Goal: Information Seeking & Learning: Check status

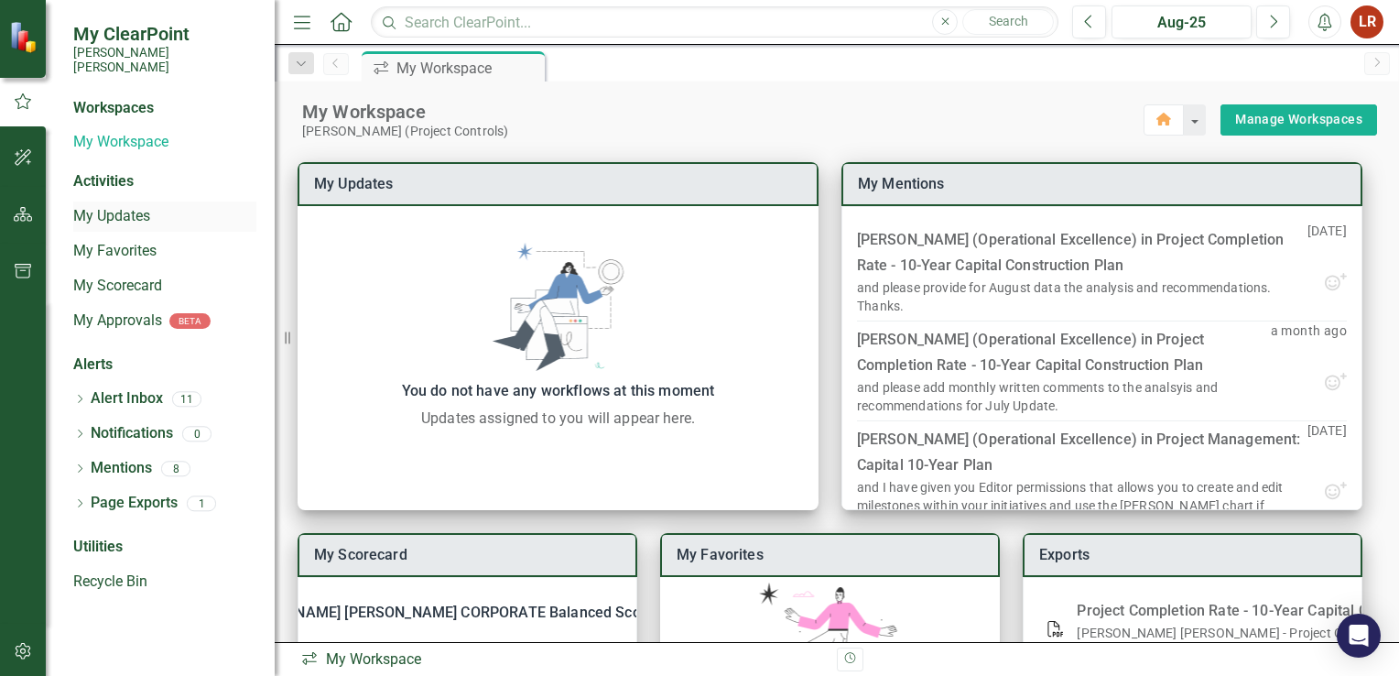
click at [105, 206] on link "My Updates" at bounding box center [164, 216] width 183 height 21
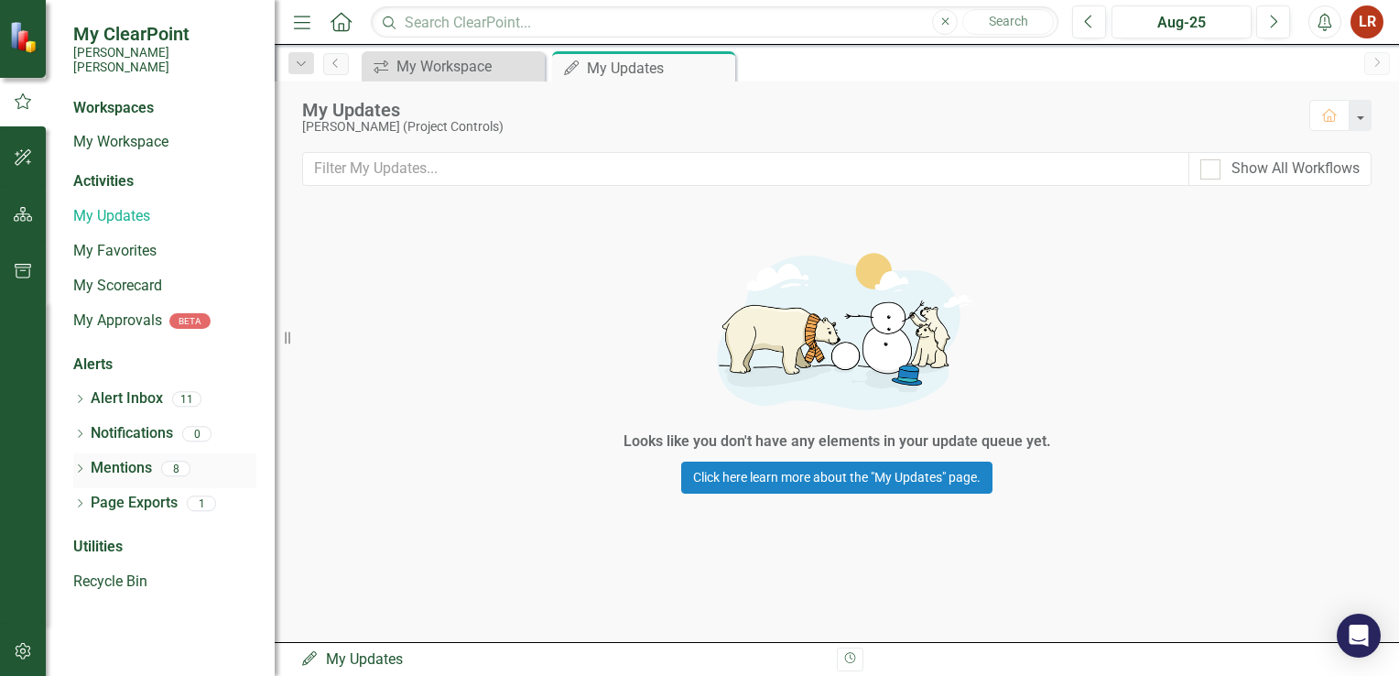
click at [121, 458] on link "Mentions" at bounding box center [121, 468] width 61 height 21
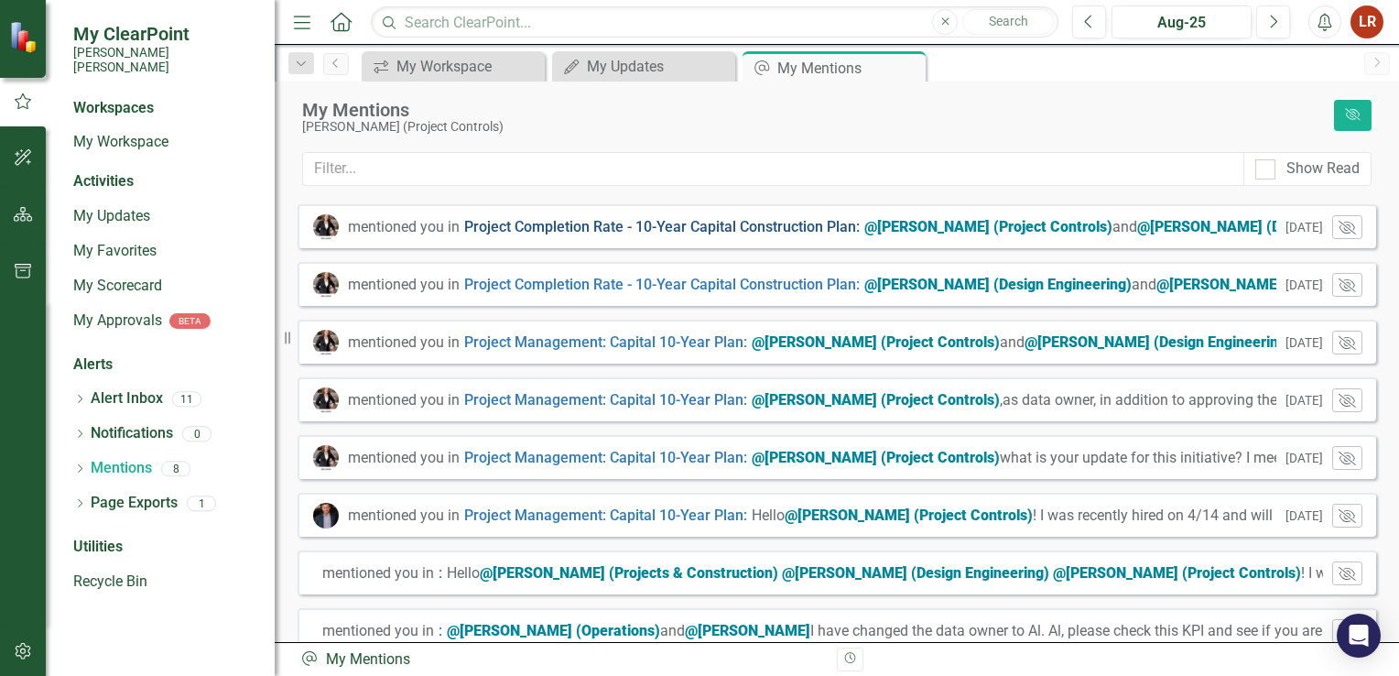
click at [706, 223] on link "Project Completion Rate - 10-Year Capital Construction Plan :" at bounding box center [662, 227] width 396 height 21
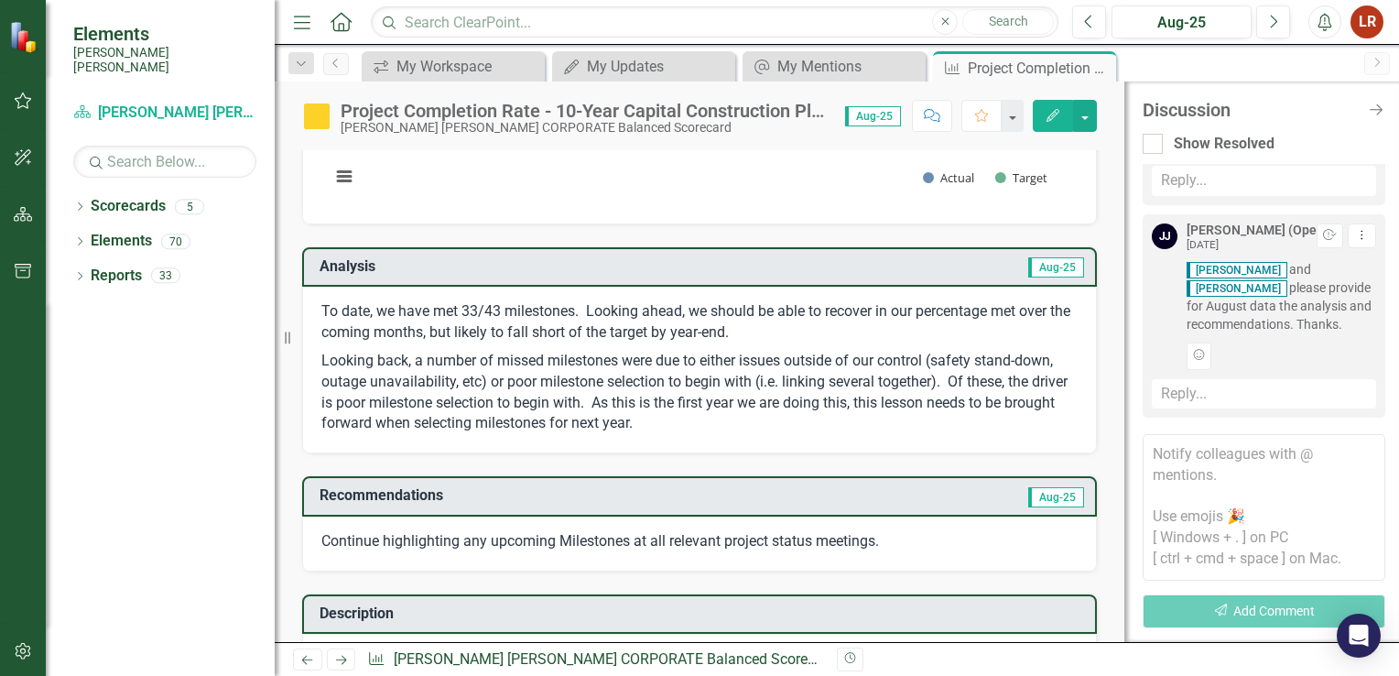
scroll to position [183, 0]
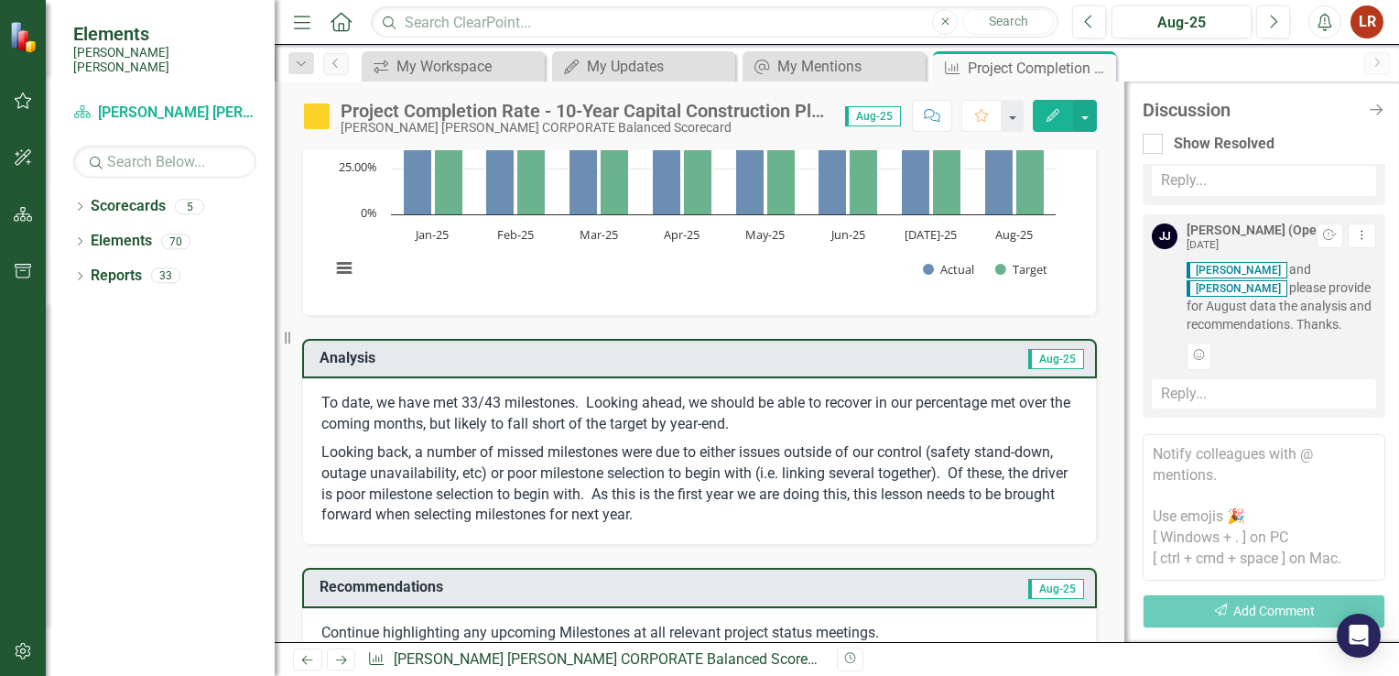
click at [953, 352] on td "Aug-25" at bounding box center [891, 360] width 389 height 30
click at [792, 415] on p "To date, we have met 33/43 milestones. Looking ahead, we should be able to reco…" at bounding box center [699, 416] width 757 height 46
click at [791, 410] on p "To date, we have met 33/43 milestones. Looking ahead, we should be able to reco…" at bounding box center [699, 416] width 757 height 46
click at [804, 364] on td "Aug-25" at bounding box center [891, 360] width 389 height 30
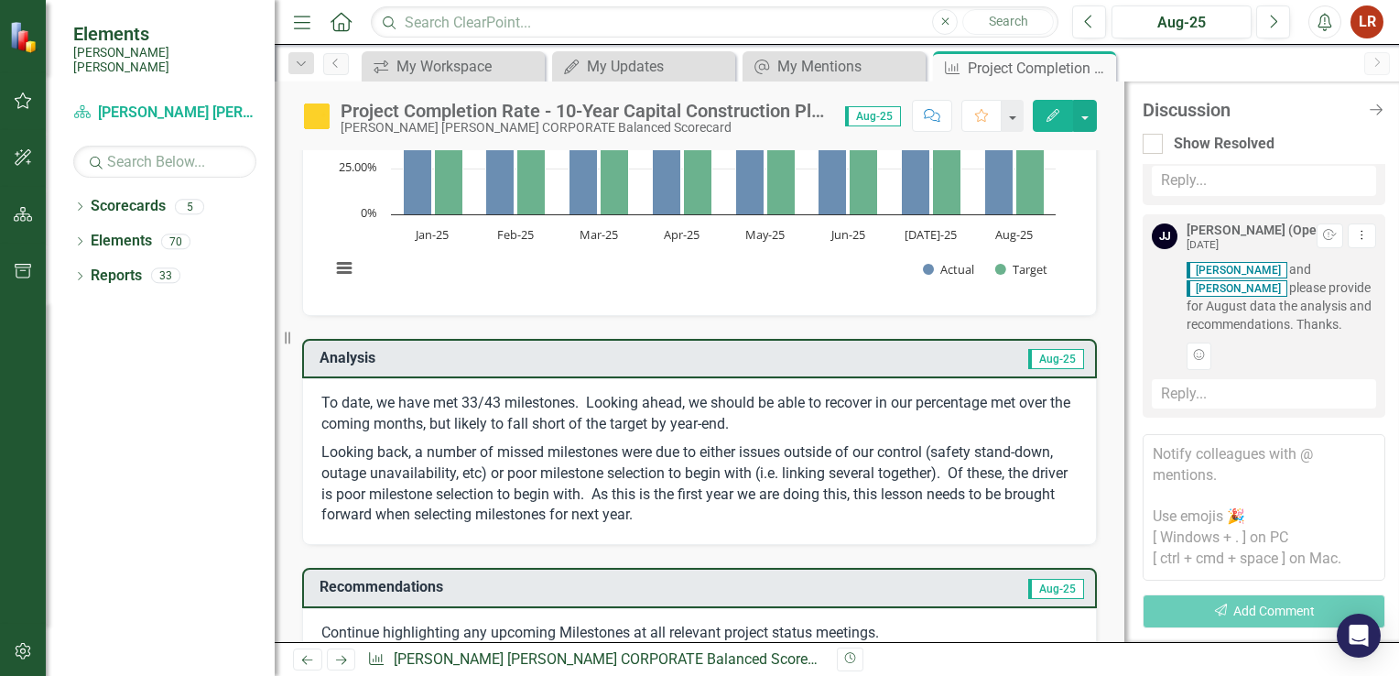
click at [804, 364] on td "Aug-25" at bounding box center [891, 360] width 389 height 30
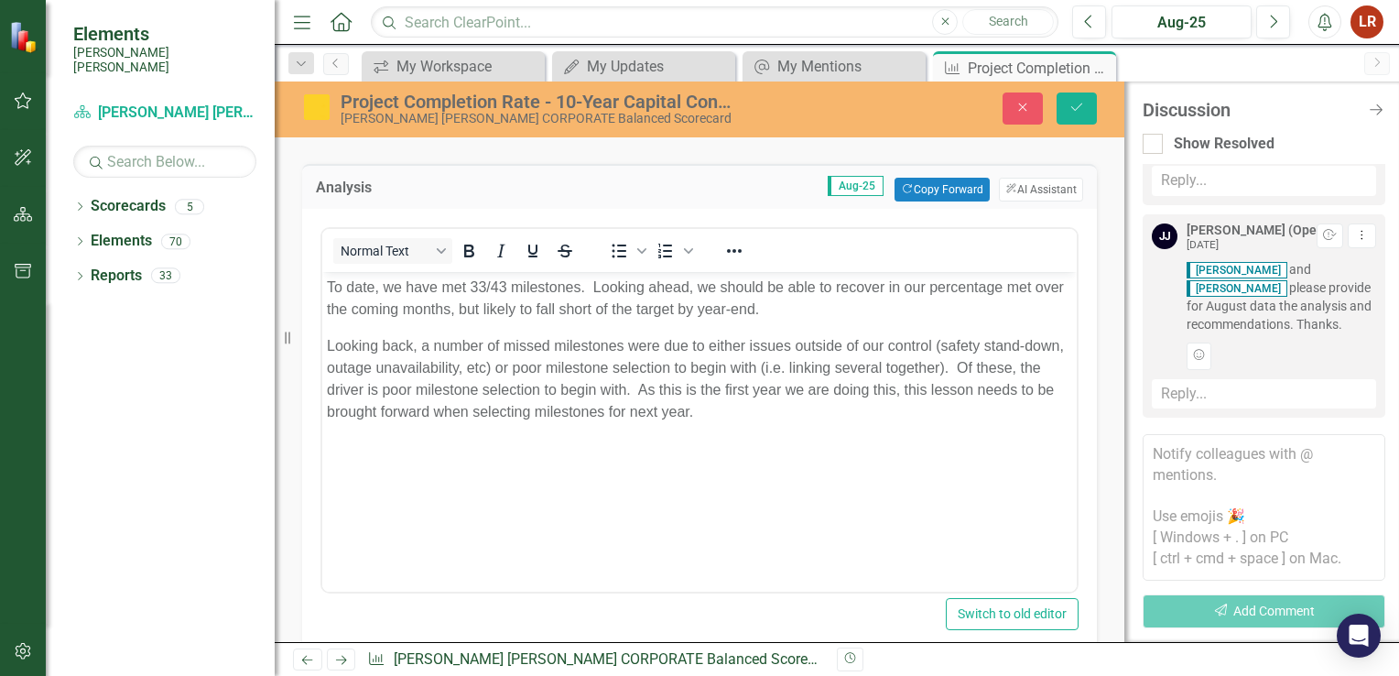
scroll to position [366, 0]
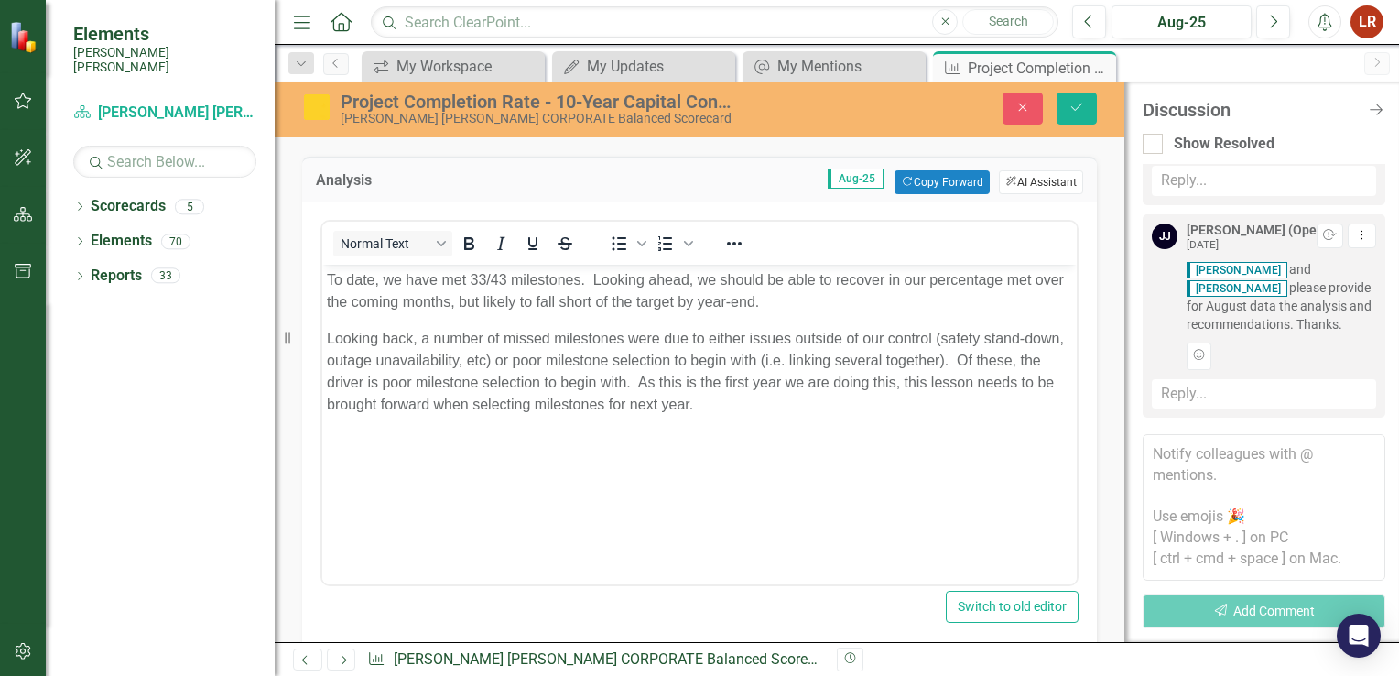
click at [1027, 186] on button "ClearPoint AI AI Assistant" at bounding box center [1041, 182] width 84 height 24
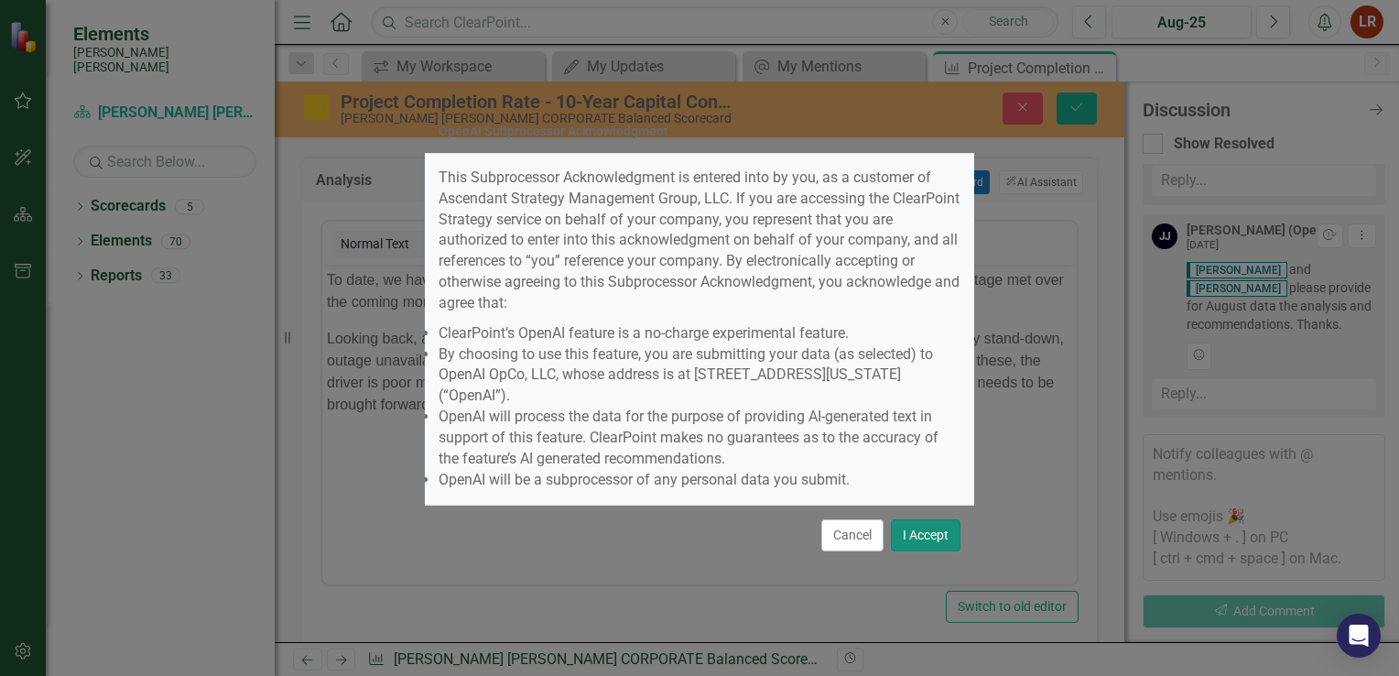
click at [911, 519] on button "I Accept" at bounding box center [926, 535] width 70 height 32
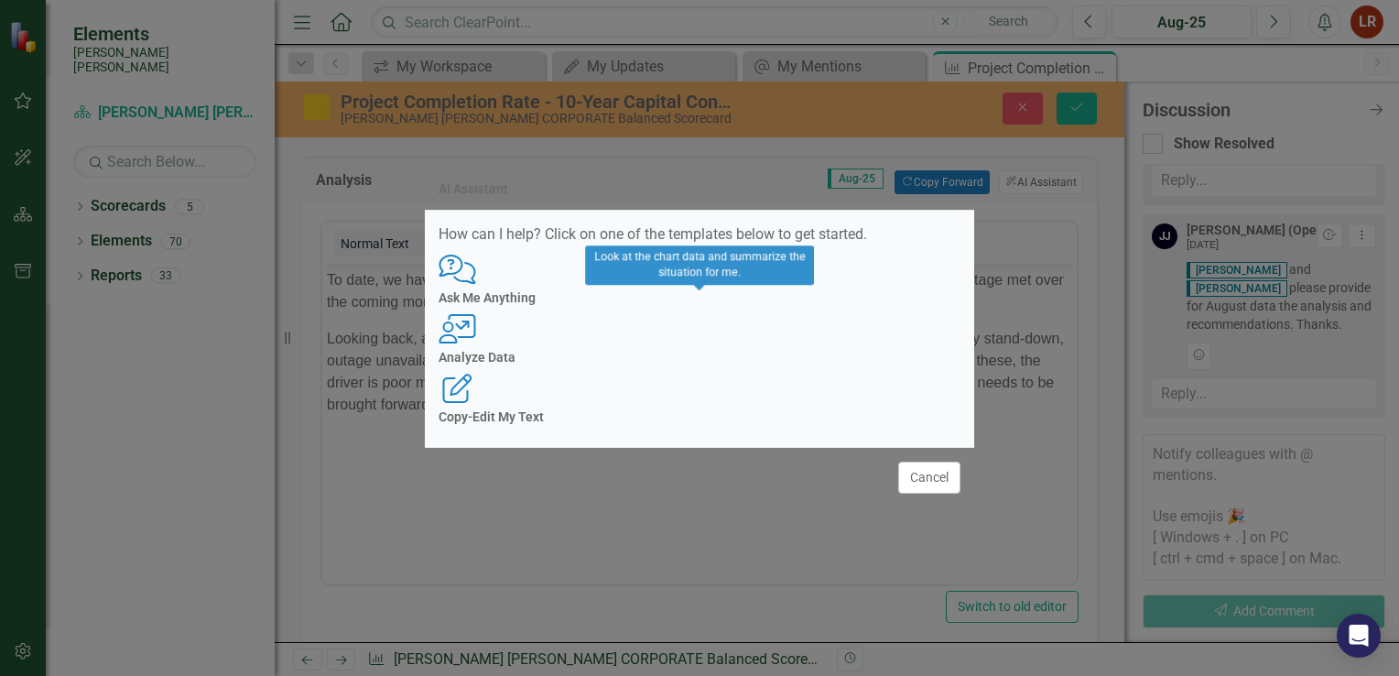
click at [696, 343] on div "User with Chart Analyze Data" at bounding box center [700, 339] width 522 height 50
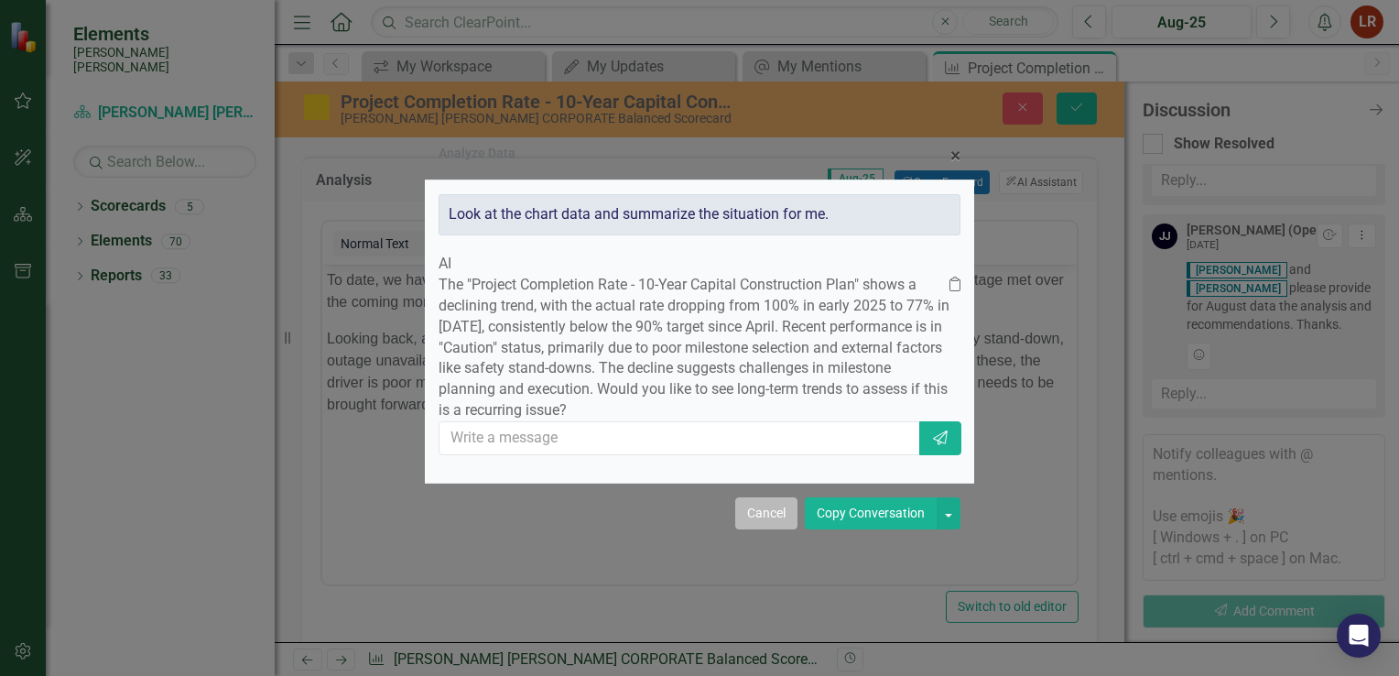
drag, startPoint x: 751, startPoint y: 532, endPoint x: 430, endPoint y: 269, distance: 414.6
click at [752, 529] on button "Cancel" at bounding box center [766, 513] width 62 height 32
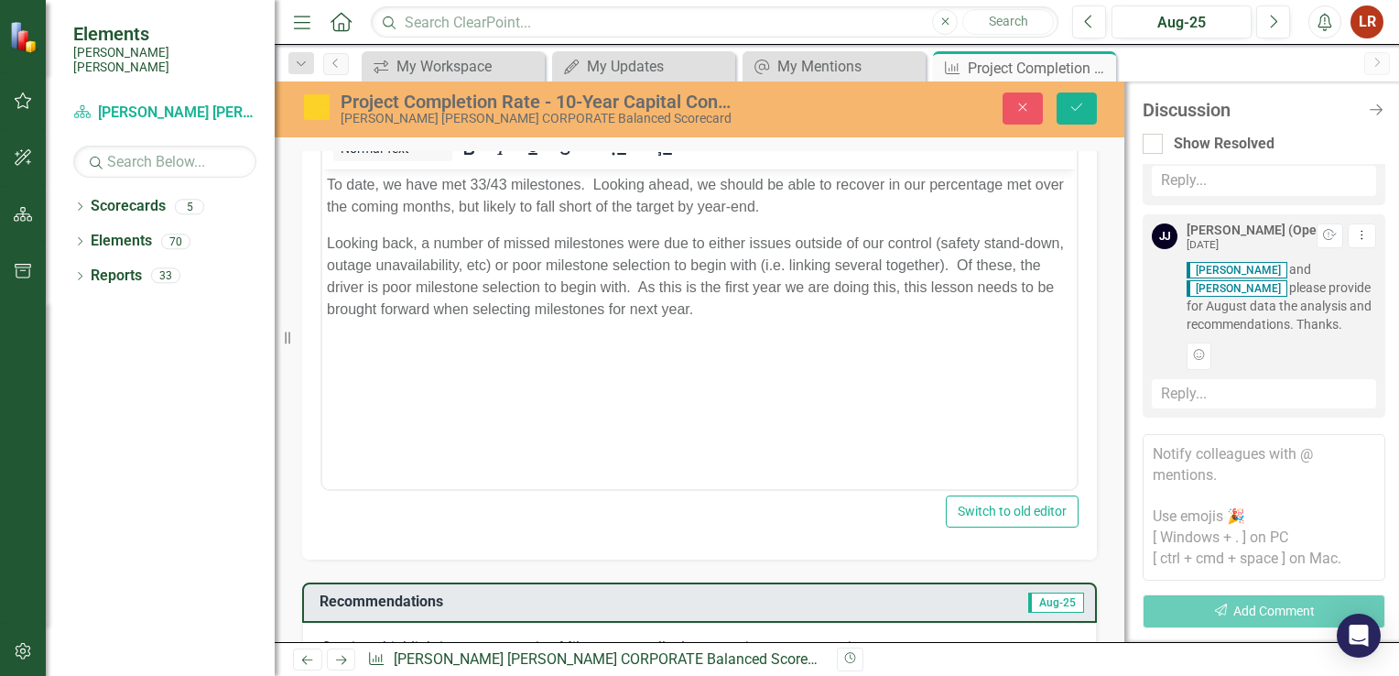
scroll to position [458, 0]
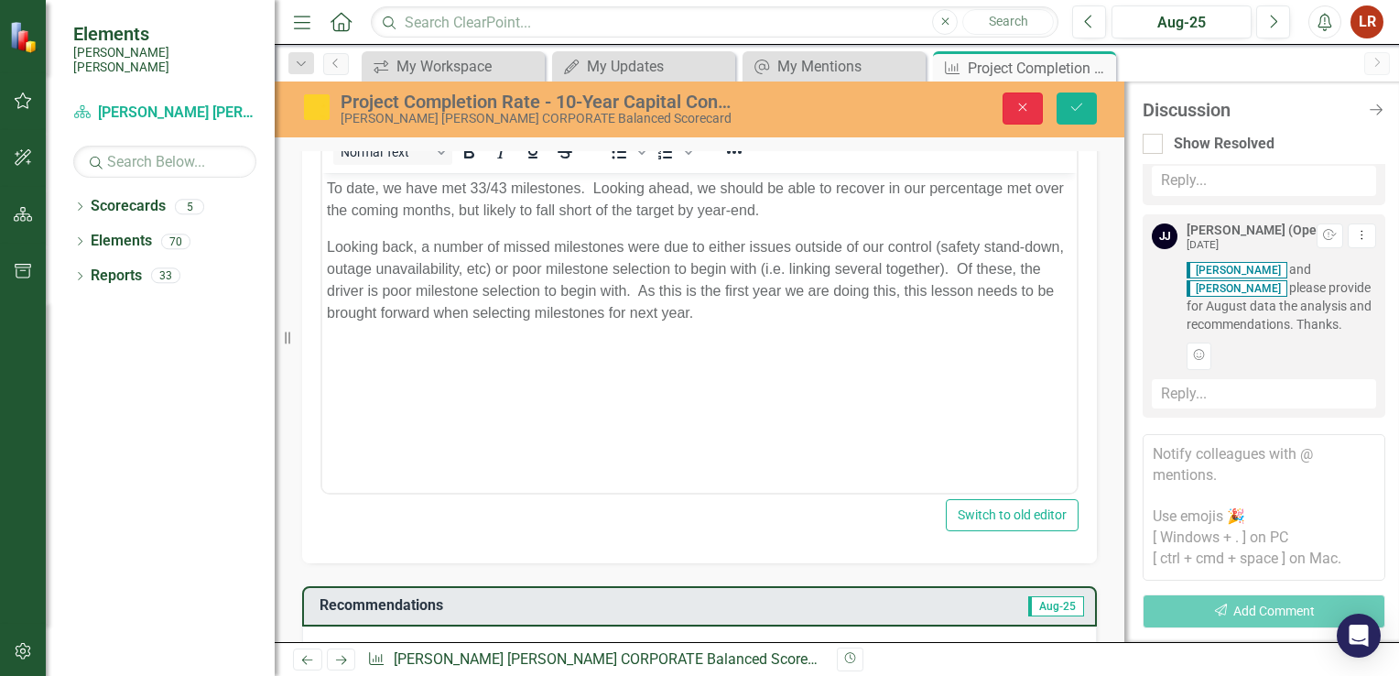
click at [1011, 110] on button "Close" at bounding box center [1023, 109] width 40 height 32
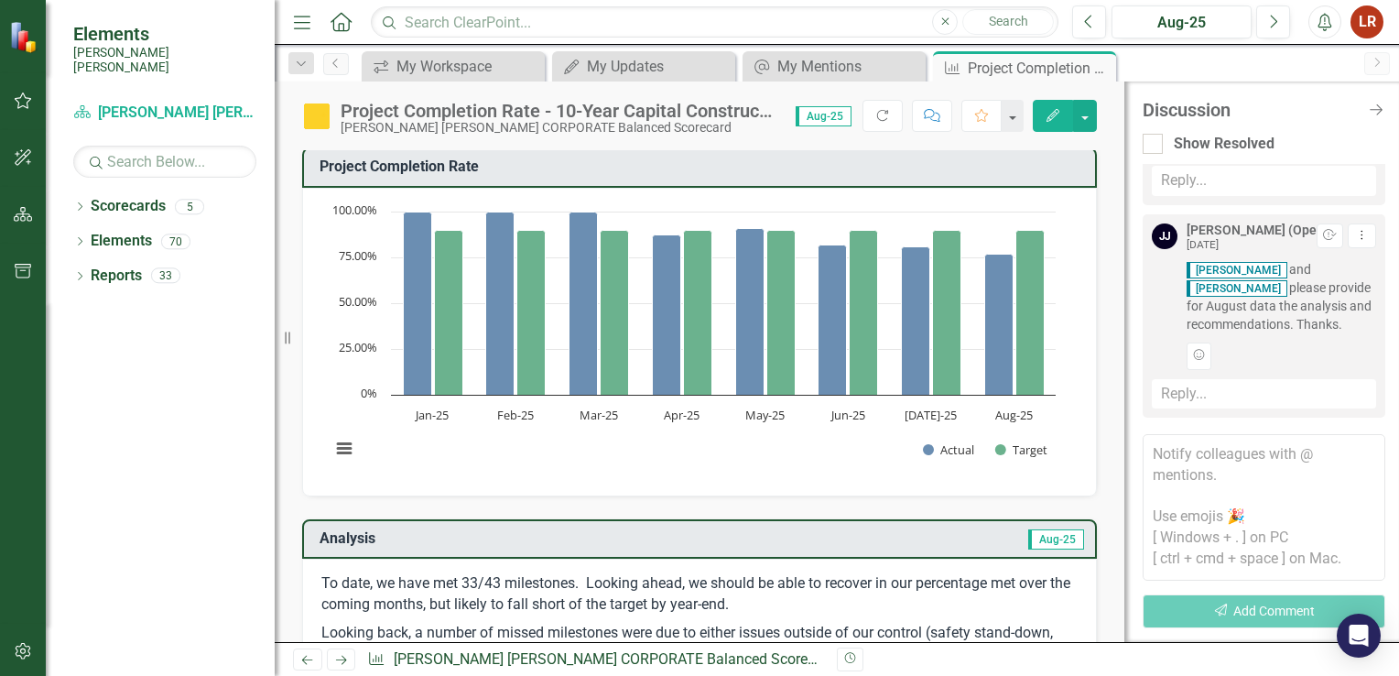
scroll to position [0, 0]
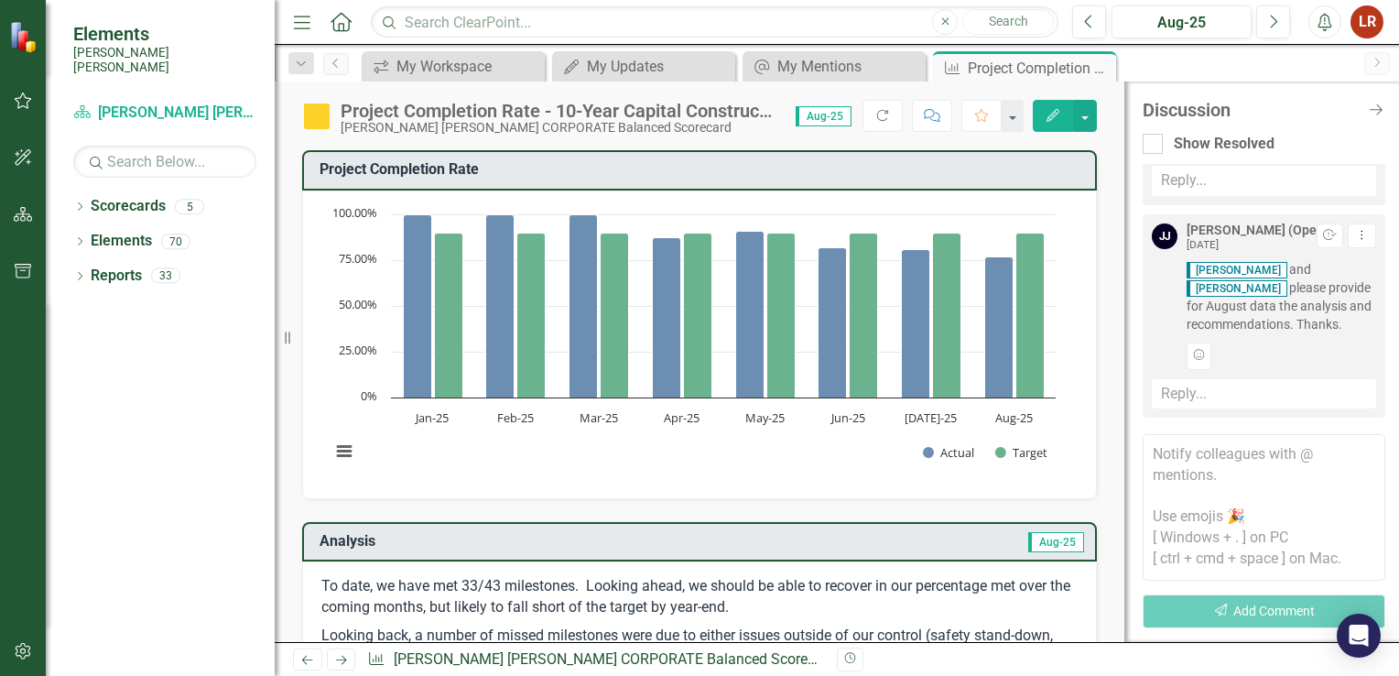
click at [930, 121] on icon "Comment" at bounding box center [932, 115] width 16 height 13
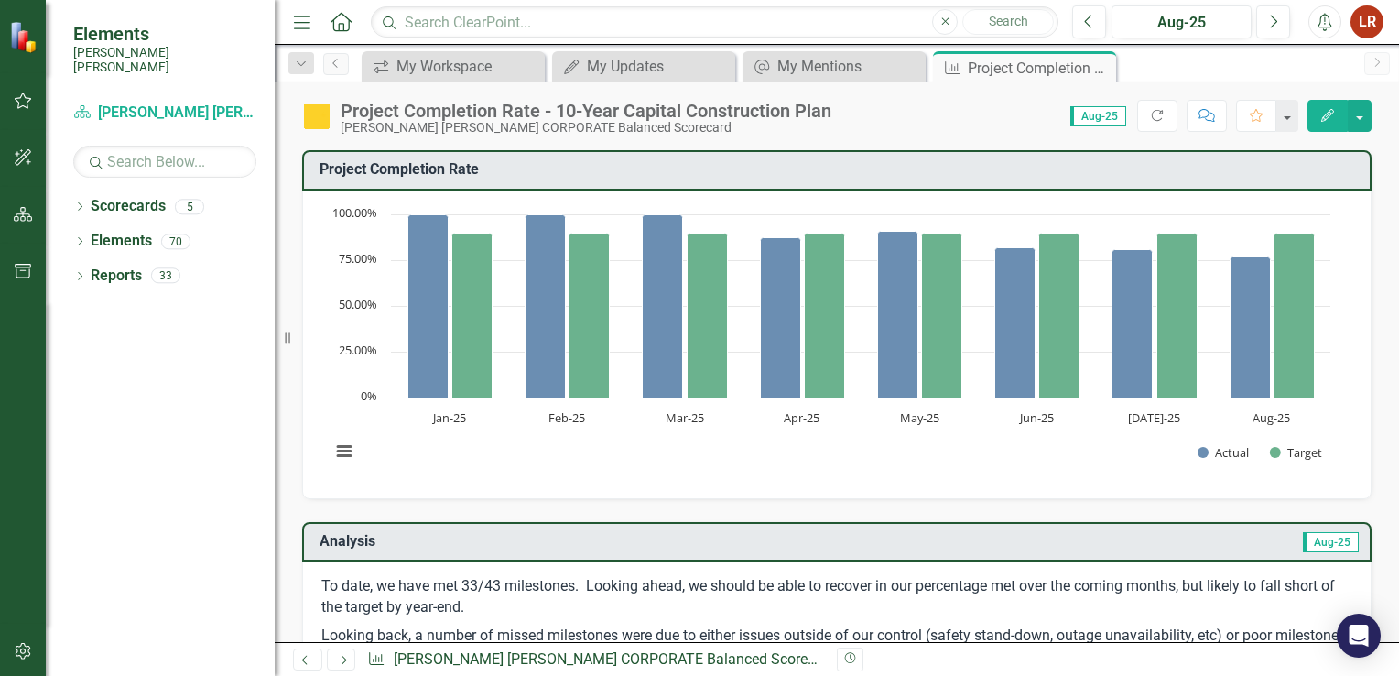
click at [1209, 107] on button "Comment" at bounding box center [1207, 116] width 40 height 32
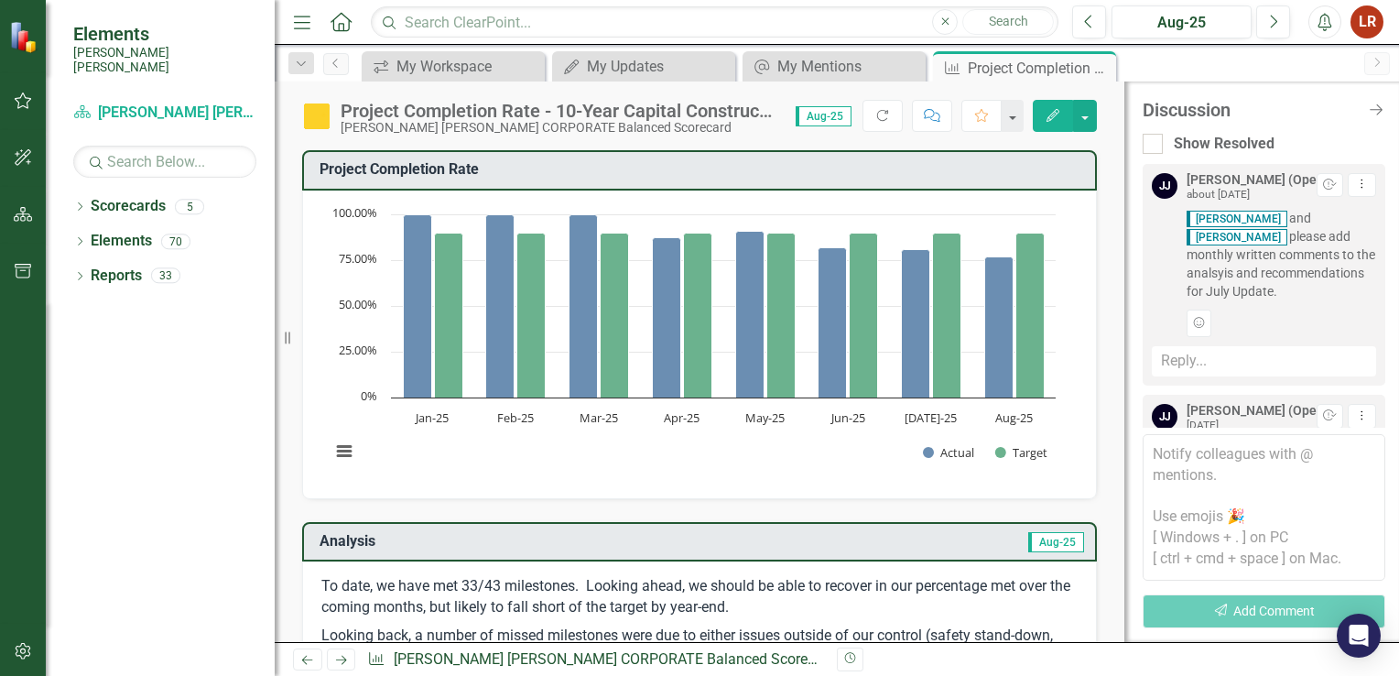
scroll to position [196, 0]
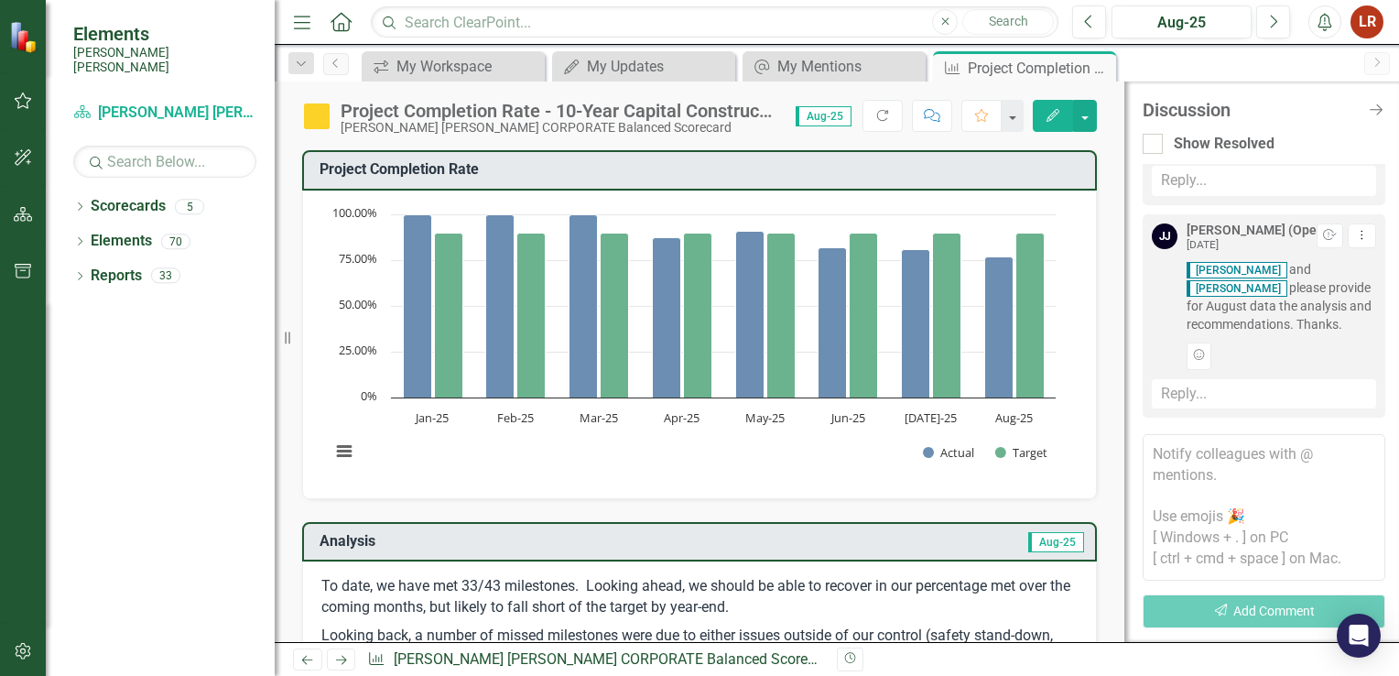
click at [1245, 463] on textarea at bounding box center [1264, 507] width 243 height 147
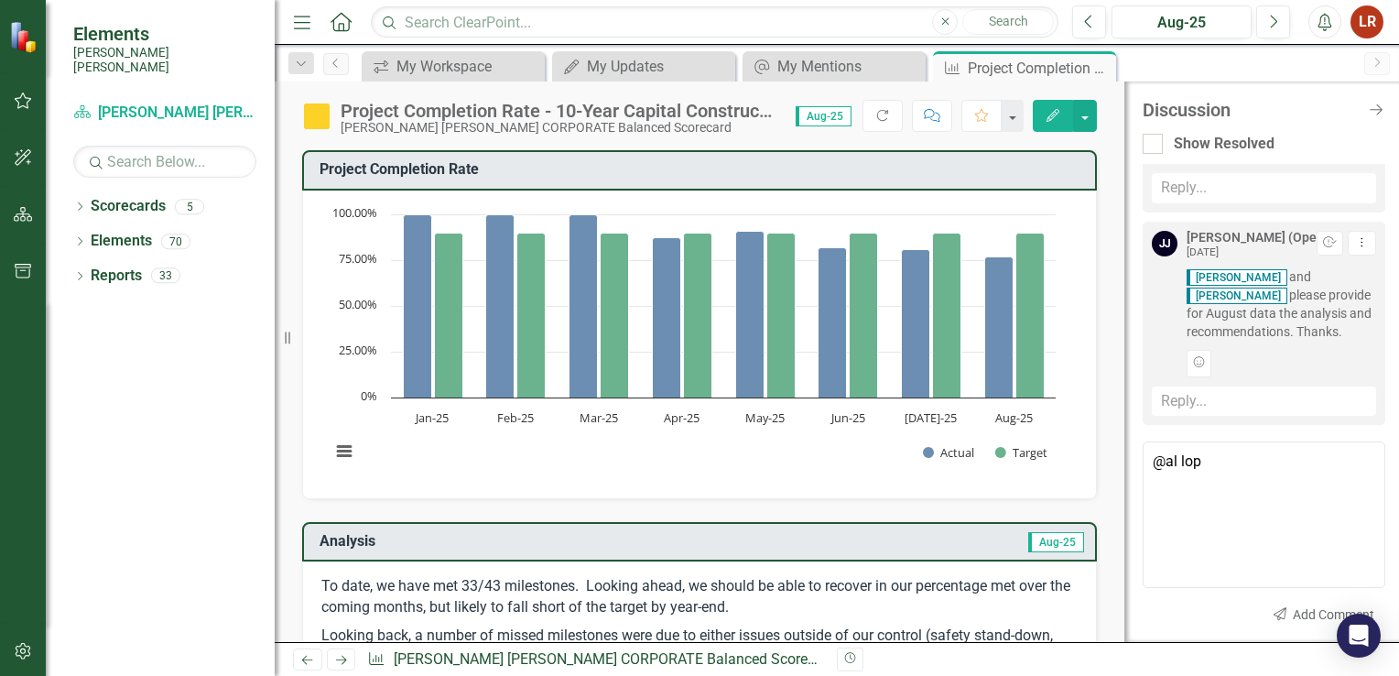
click at [195, 677] on span "Al Lop ez (Design Engineering)" at bounding box center [97, 685] width 195 height 17
click at [1207, 506] on textarea "@[PERSON_NAME] (Design Engineering)" at bounding box center [1264, 514] width 243 height 147
click at [1364, 458] on textarea "@[PERSON_NAME] (Design Engineering)" at bounding box center [1264, 514] width 243 height 147
type textarea "@[PERSON_NAME] (Design Engineering)"
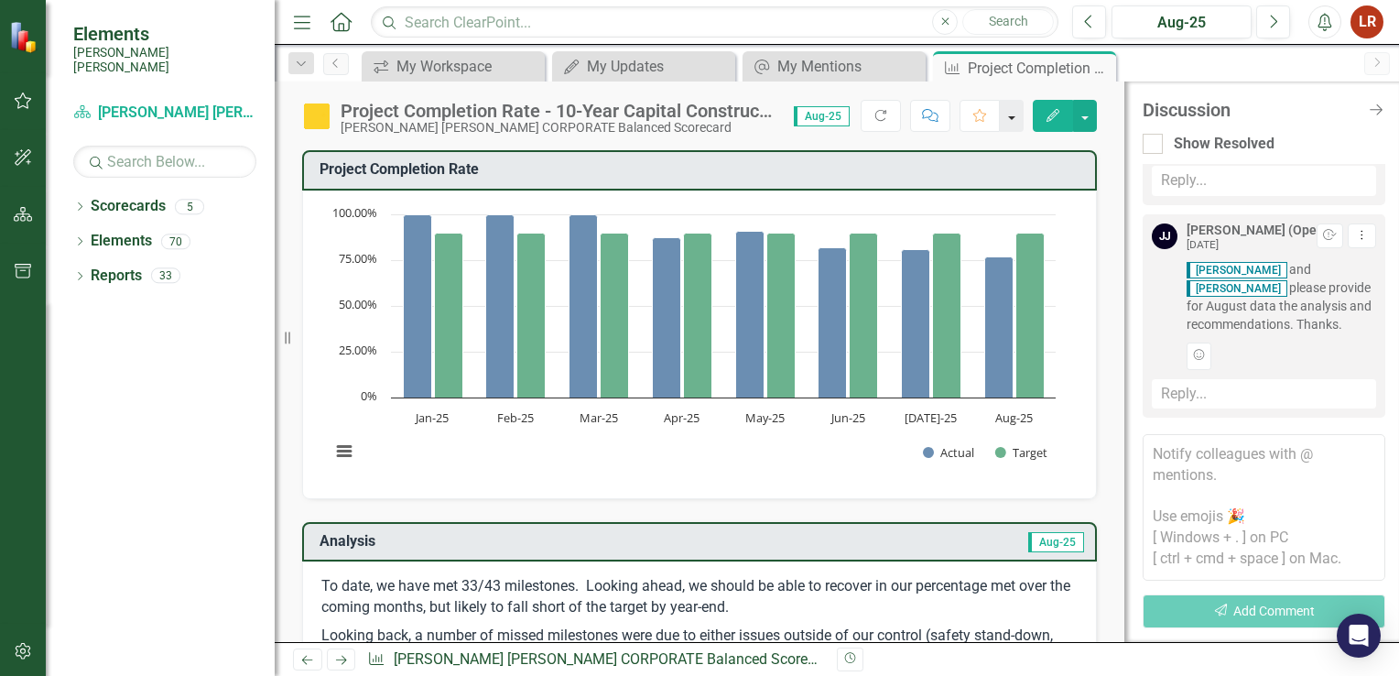
click at [1017, 115] on button "button" at bounding box center [1012, 116] width 24 height 32
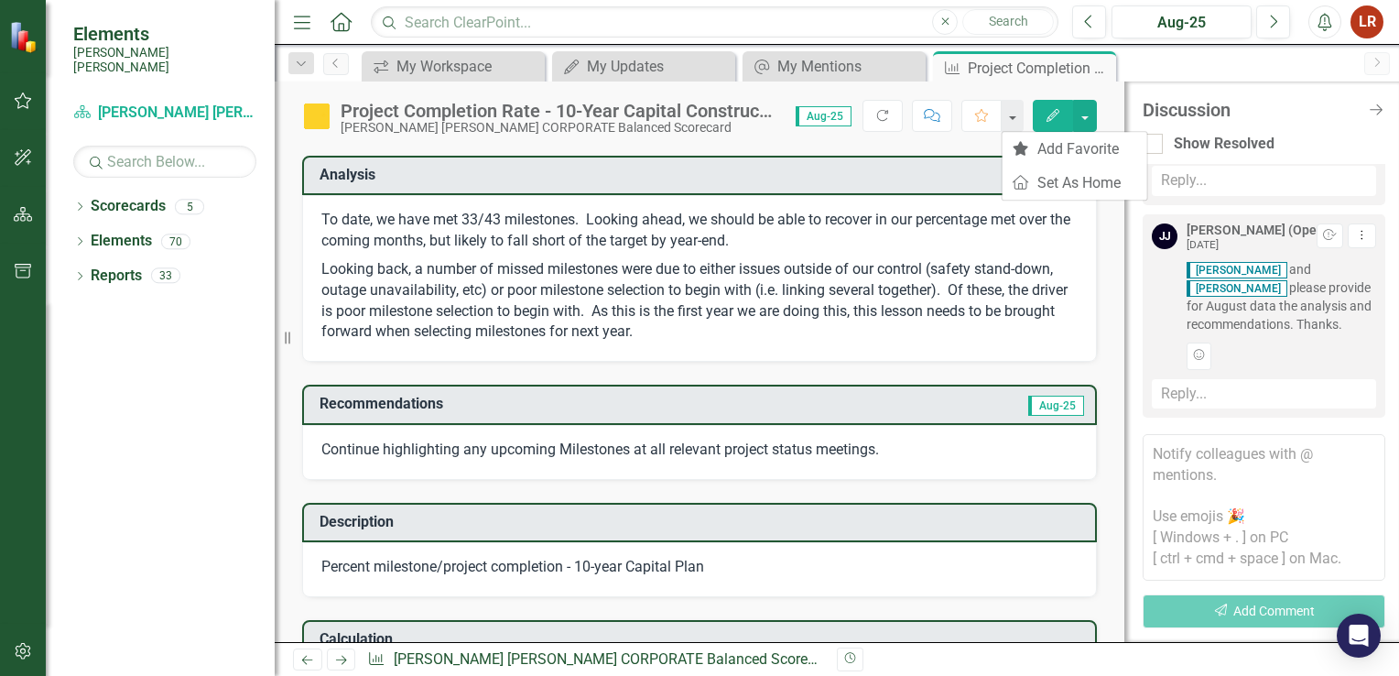
scroll to position [0, 0]
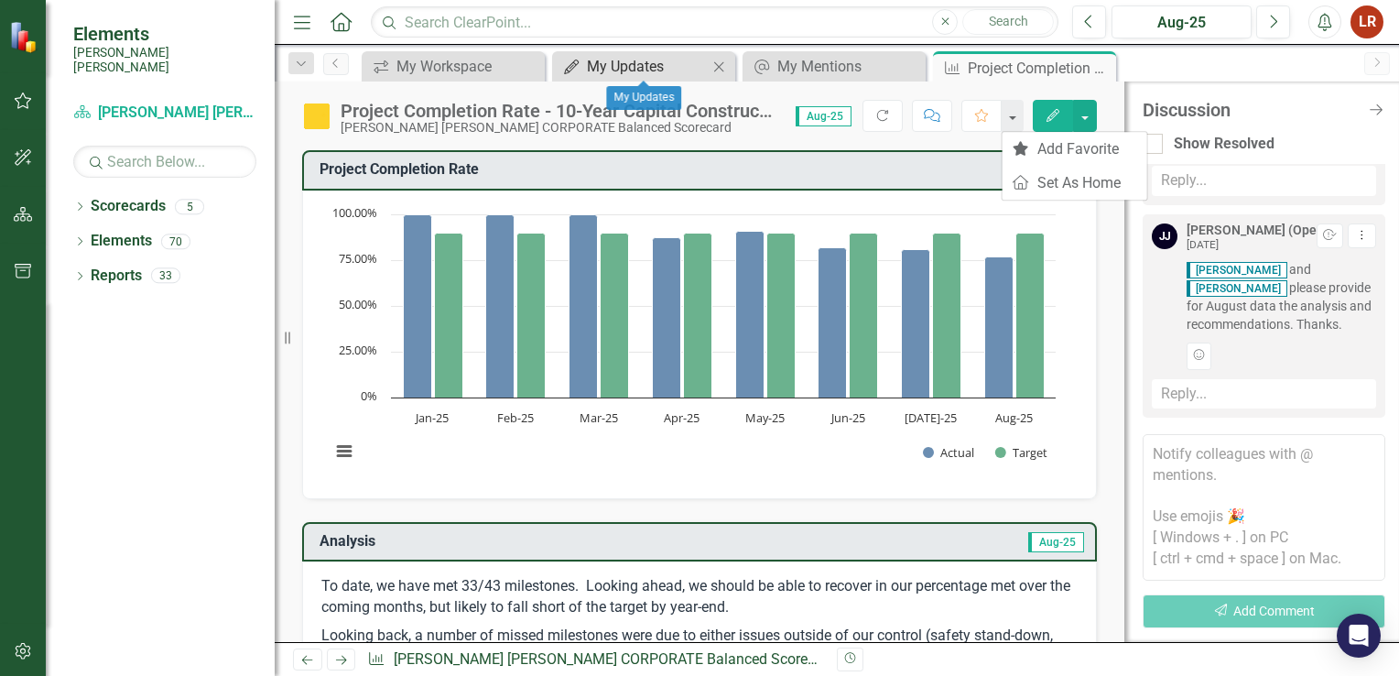
click at [648, 68] on div "My Updates" at bounding box center [647, 66] width 121 height 23
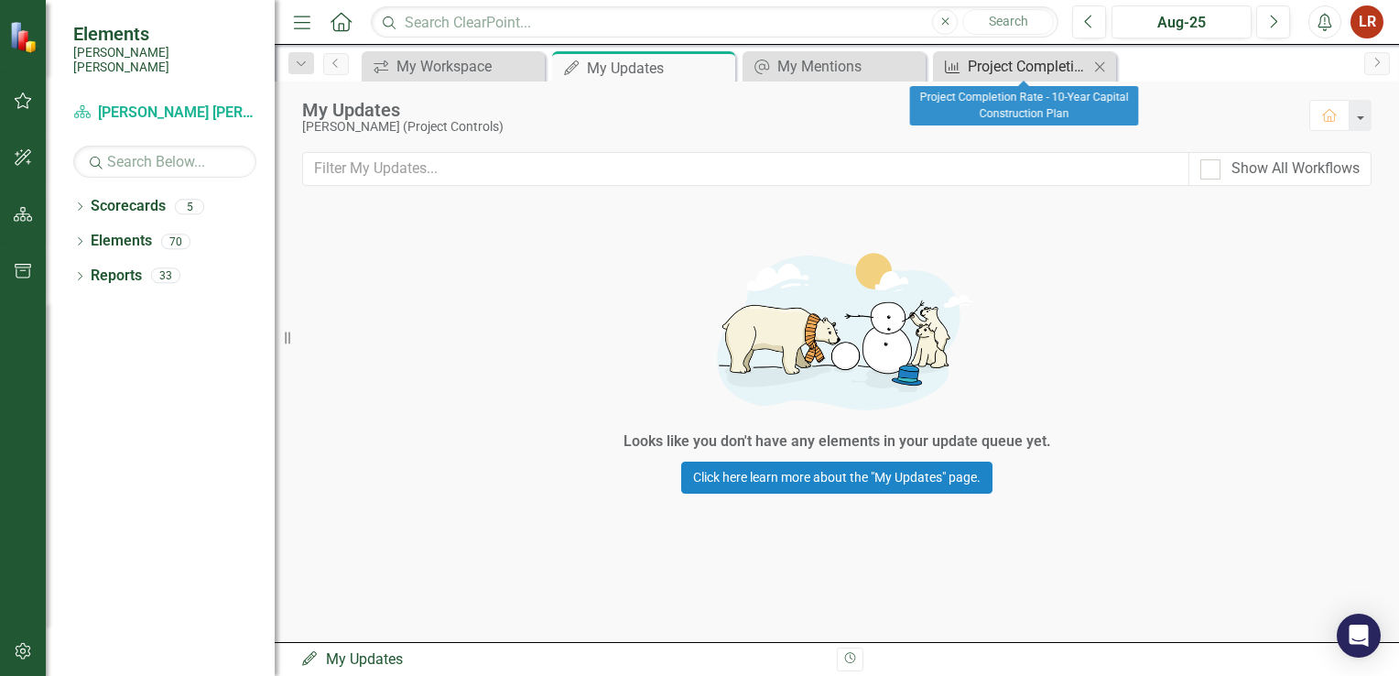
click at [1017, 74] on div "Project Completion Rate - 10-Year Capital Construction Plan" at bounding box center [1028, 66] width 121 height 23
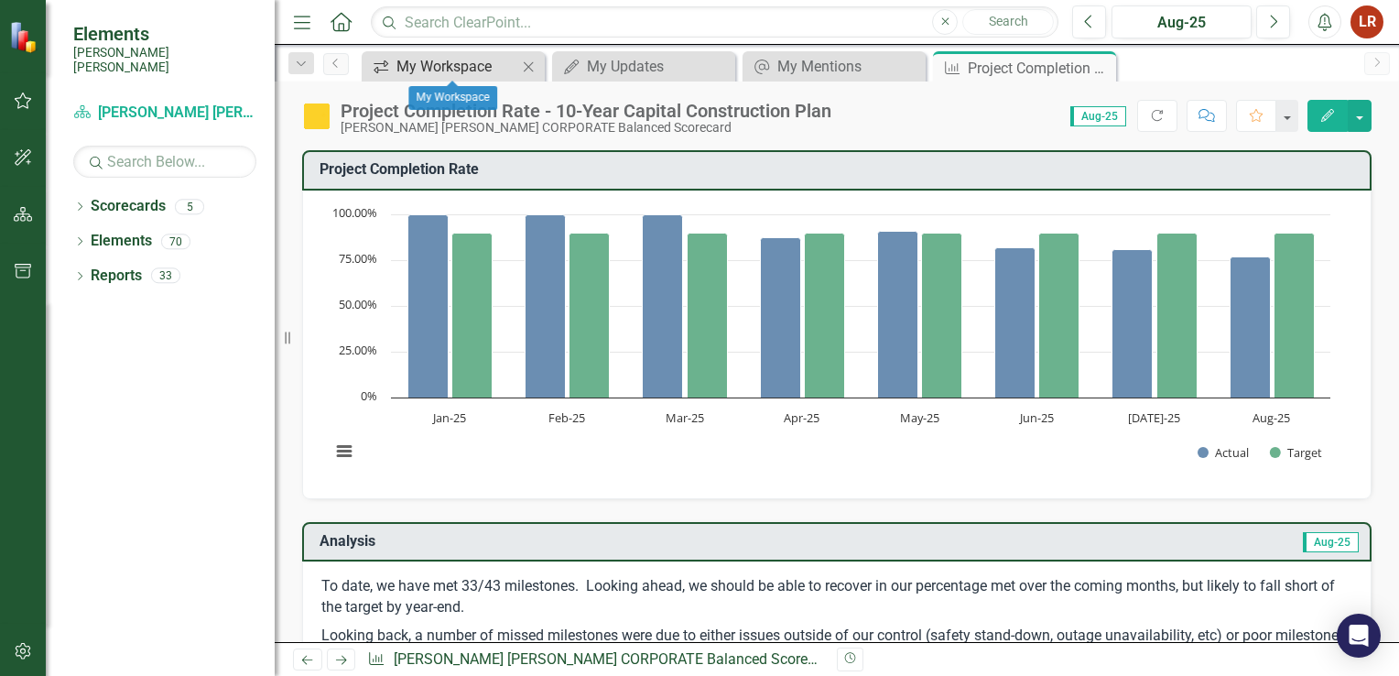
click at [444, 64] on div "My Workspace" at bounding box center [457, 66] width 121 height 23
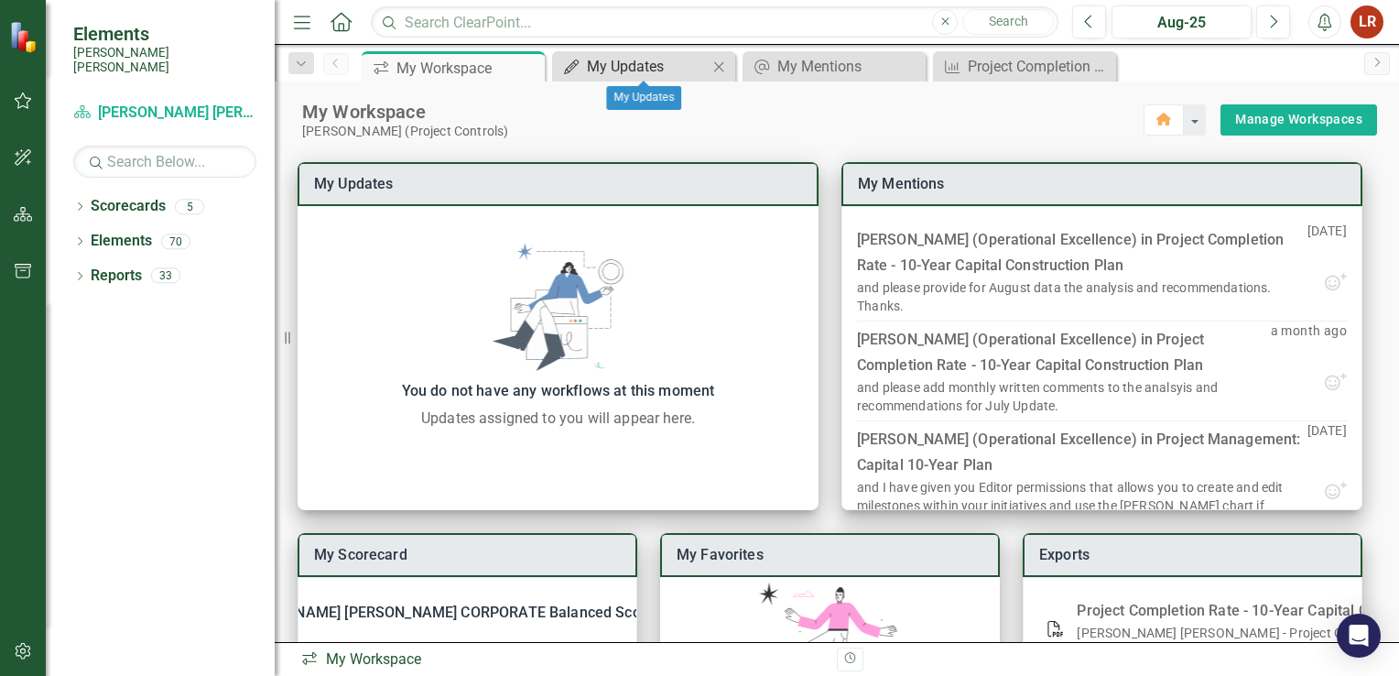
click at [629, 69] on div "My Updates" at bounding box center [647, 66] width 121 height 23
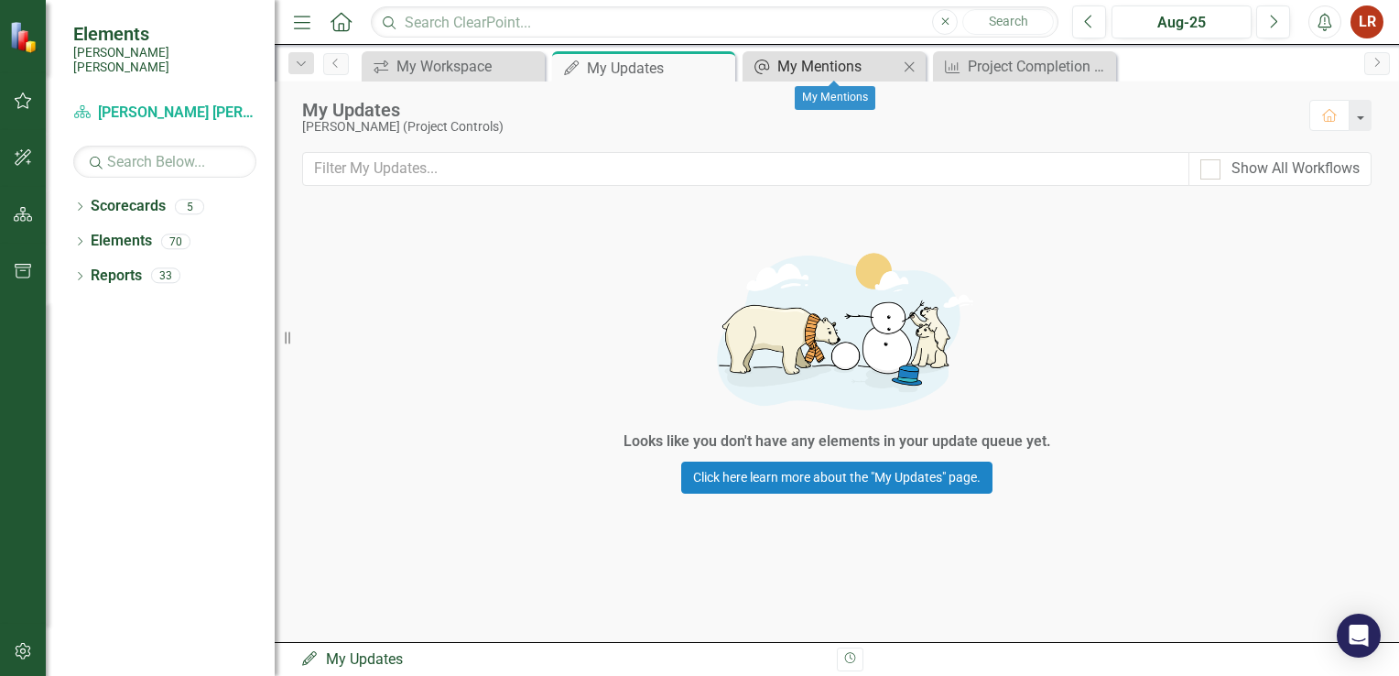
click at [814, 72] on div "My Mentions" at bounding box center [838, 66] width 121 height 23
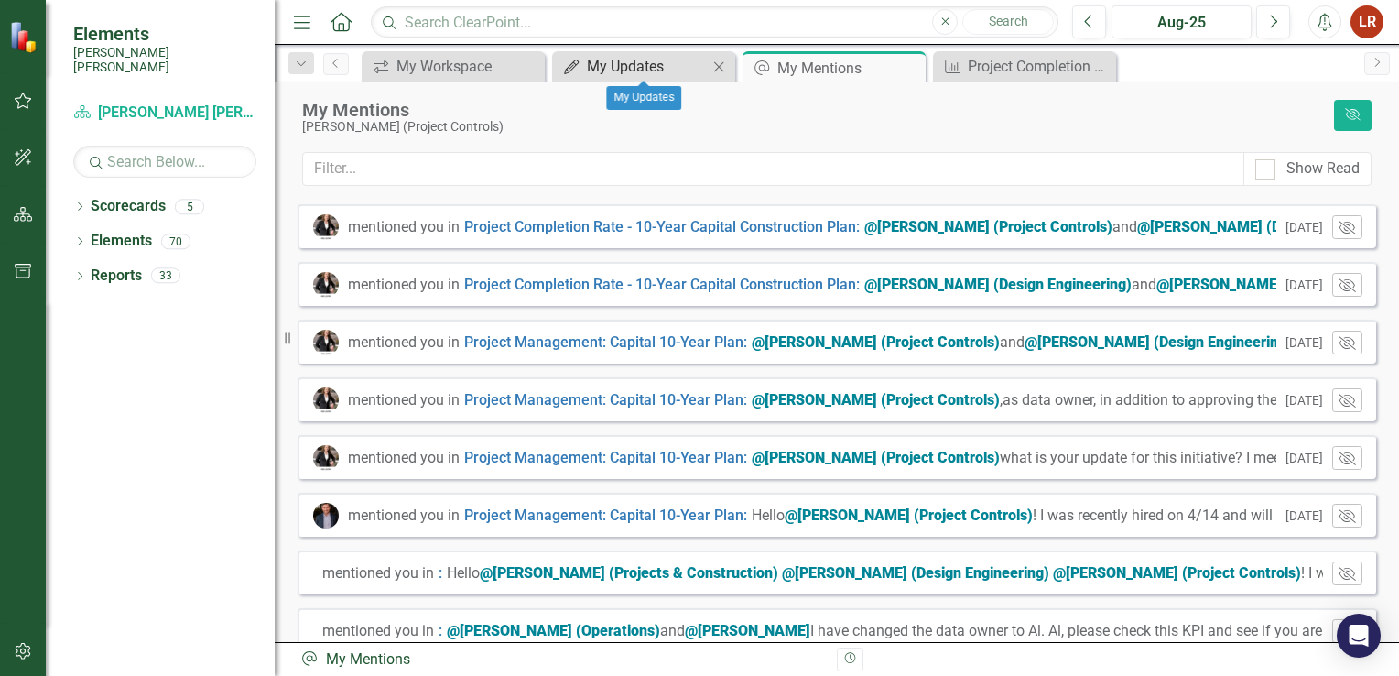
click at [647, 65] on div "My Updates" at bounding box center [647, 66] width 121 height 23
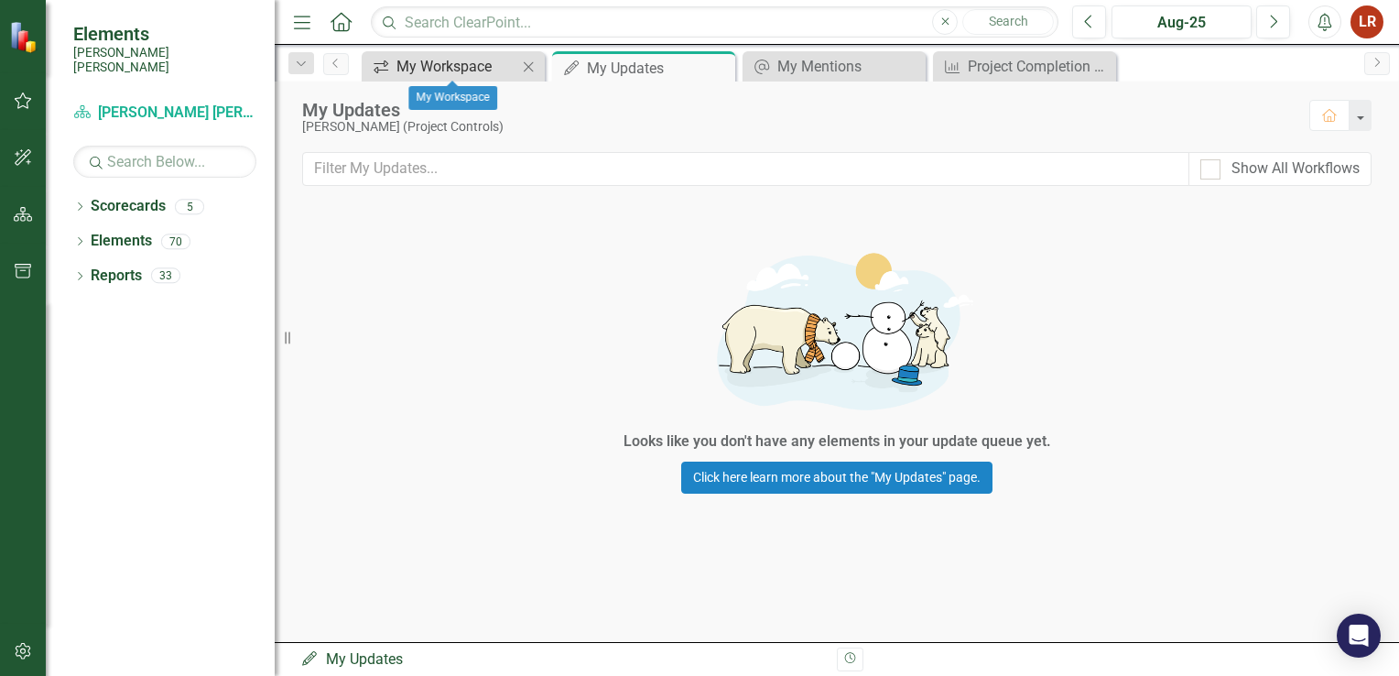
click at [426, 67] on div "My Workspace" at bounding box center [457, 66] width 121 height 23
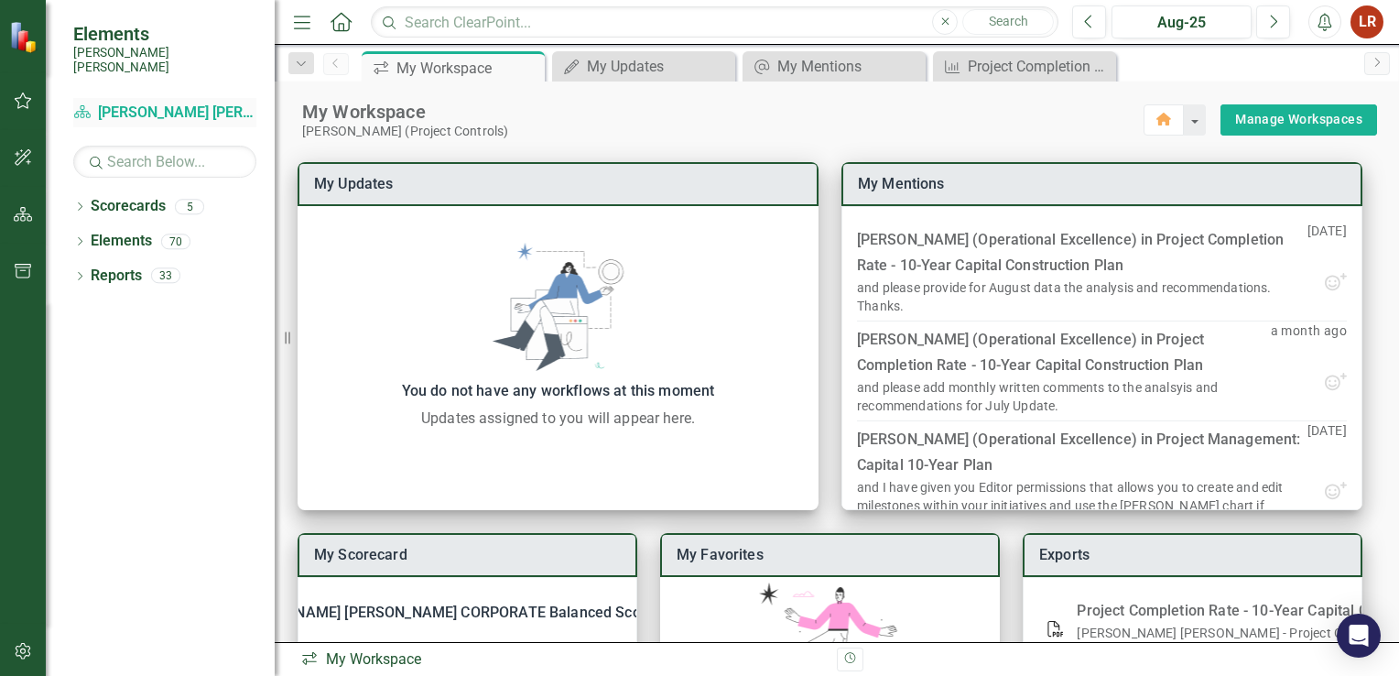
click at [147, 103] on link "Scorecard Santee [PERSON_NAME] CORPORATE Balanced Scorecard" at bounding box center [164, 113] width 183 height 21
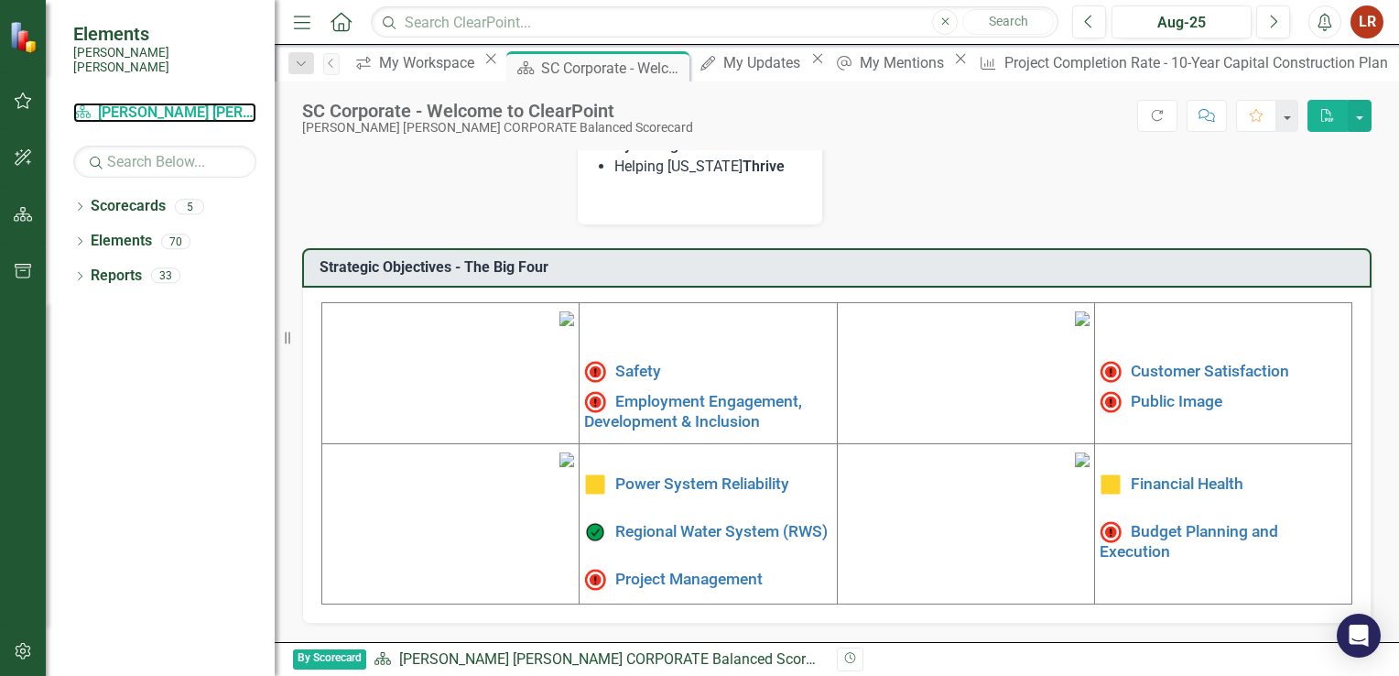
scroll to position [550, 0]
click at [560, 467] on img at bounding box center [567, 459] width 15 height 15
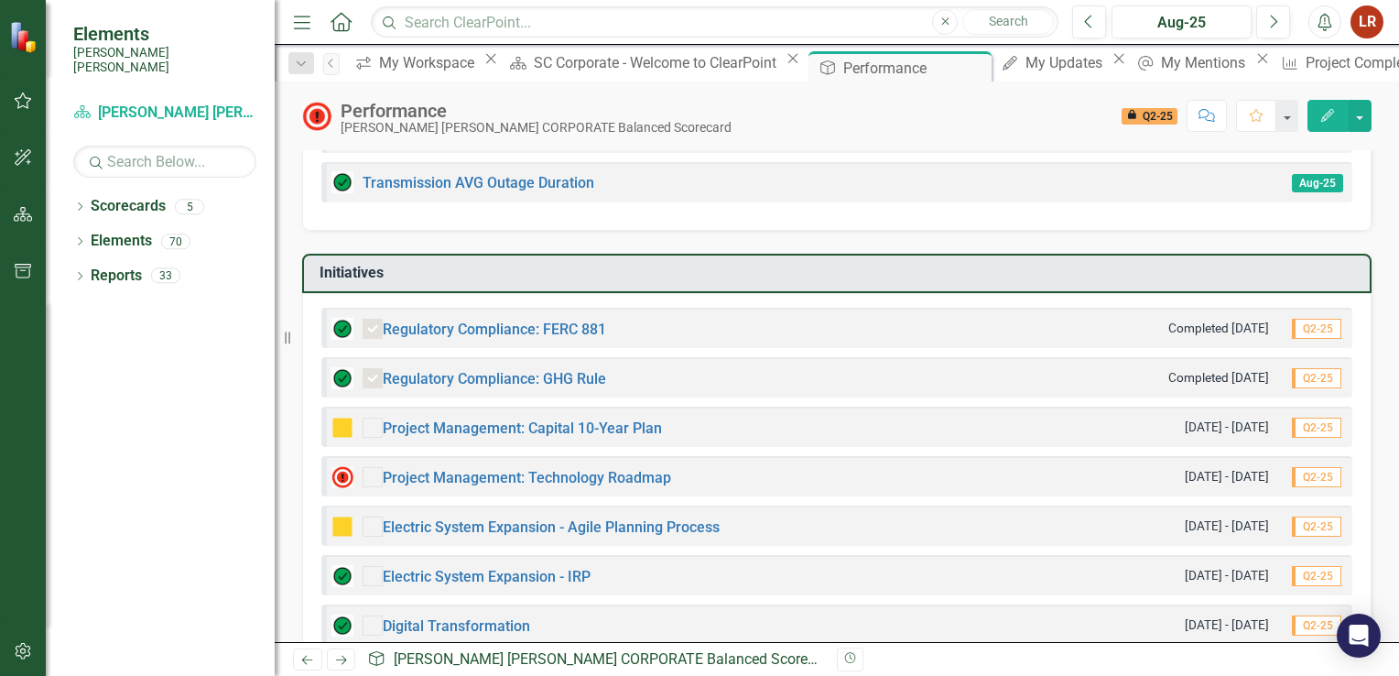
scroll to position [550, 0]
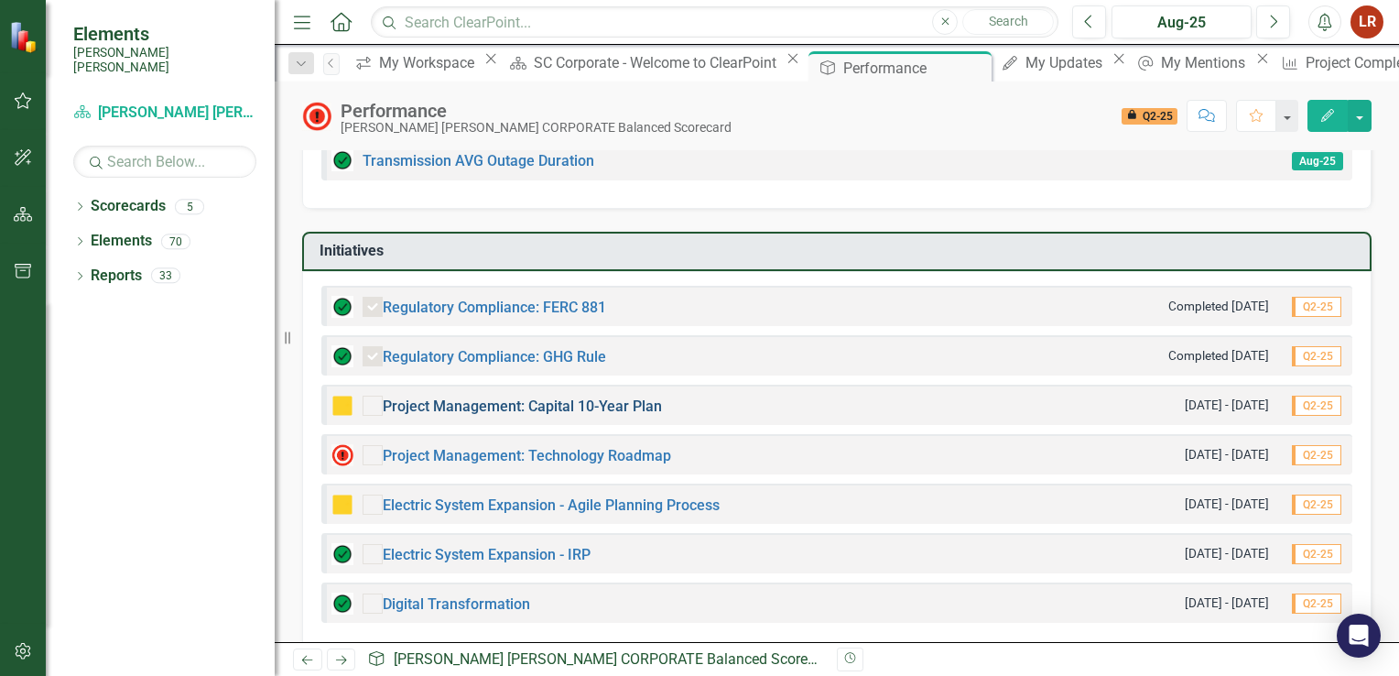
click at [517, 405] on link "Project Management: Capital 10-Year Plan" at bounding box center [522, 405] width 279 height 17
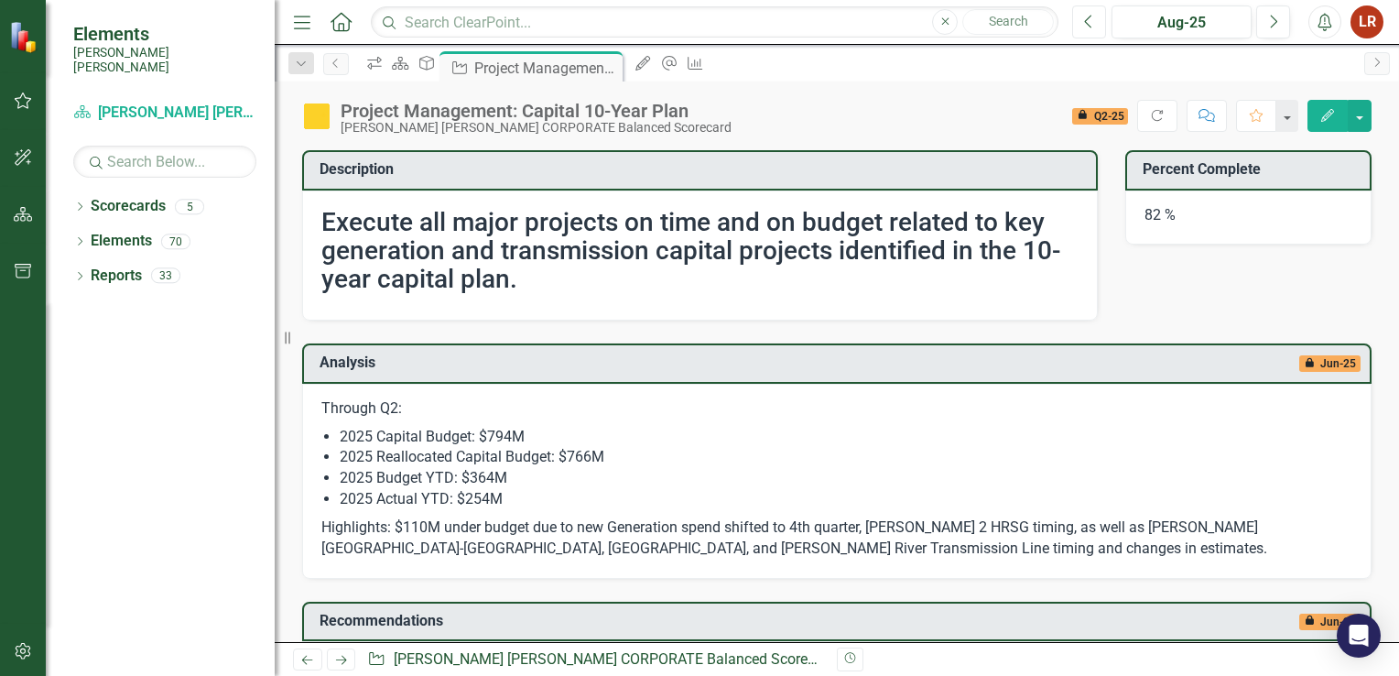
click at [1096, 24] on button "Previous" at bounding box center [1090, 21] width 34 height 33
click at [223, 103] on link "Scorecard Santee [PERSON_NAME] CORPORATE Balanced Scorecard" at bounding box center [164, 113] width 183 height 21
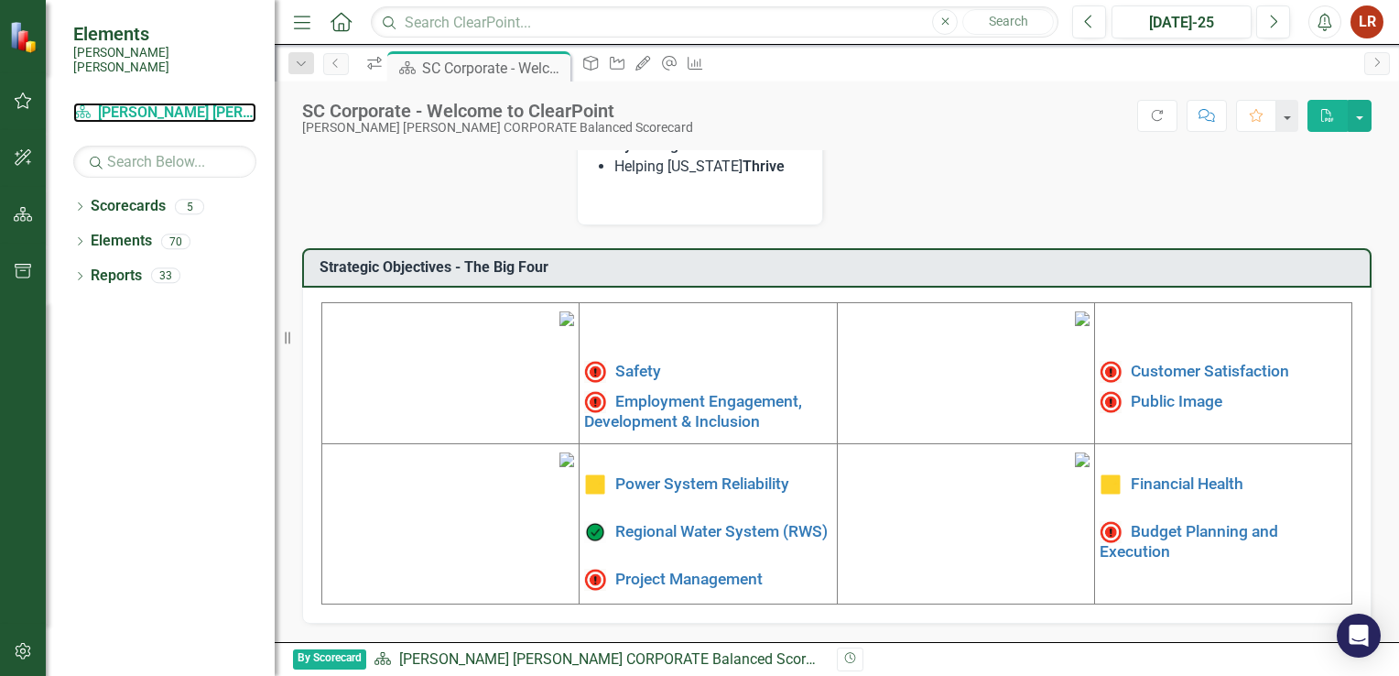
scroll to position [561, 0]
click at [560, 459] on img at bounding box center [567, 459] width 15 height 15
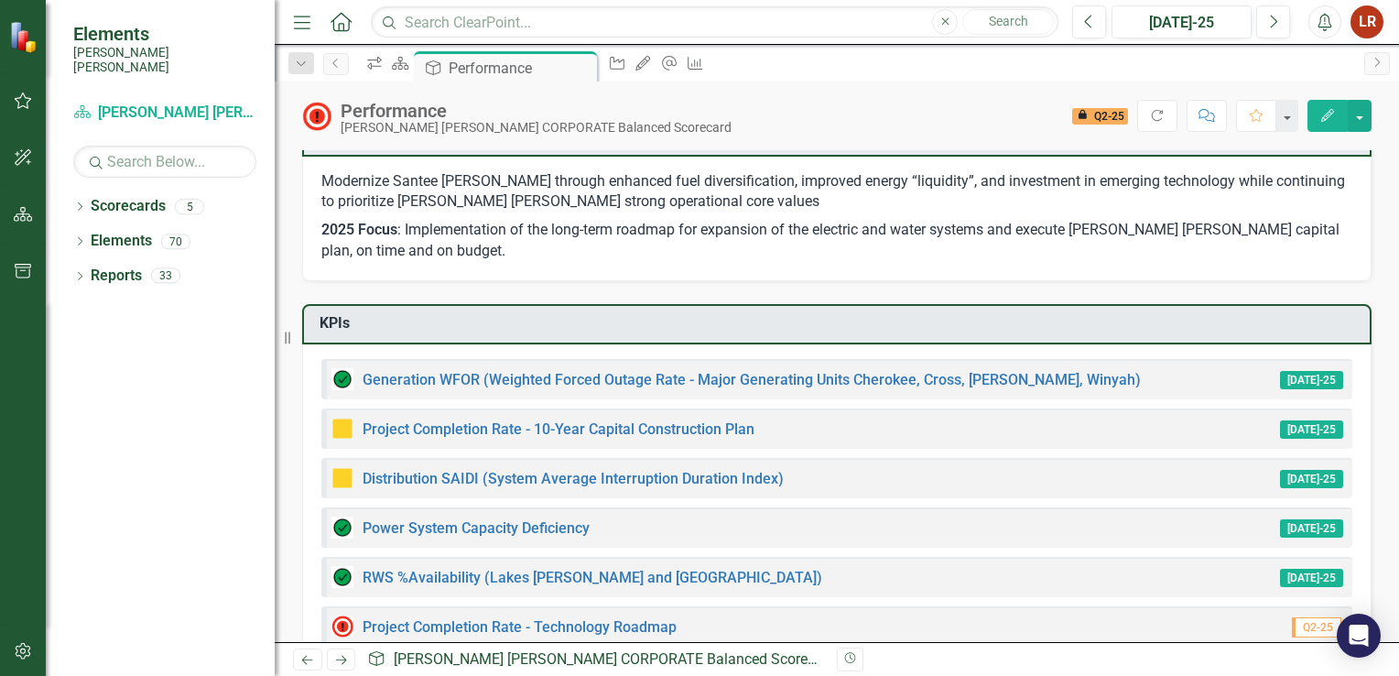
scroll to position [92, 0]
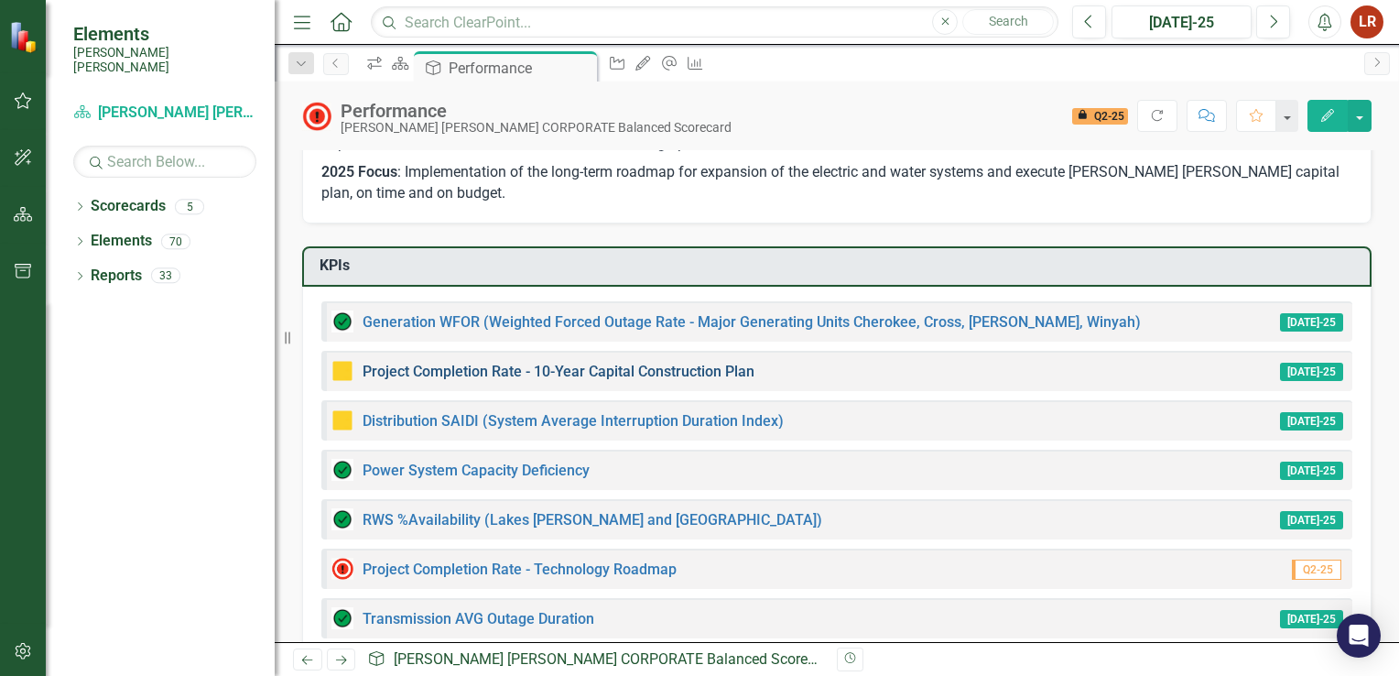
click at [539, 369] on link "Project Completion Rate - 10-Year Capital Construction Plan" at bounding box center [559, 371] width 392 height 17
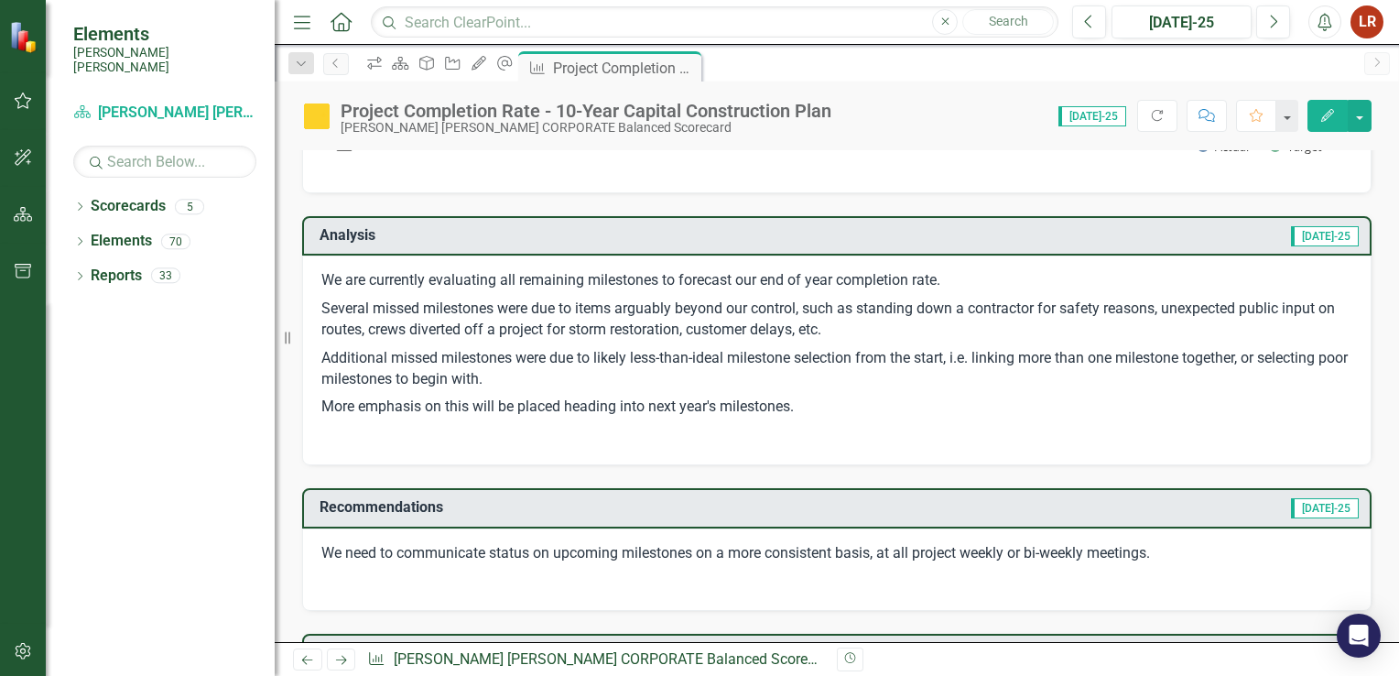
scroll to position [275, 0]
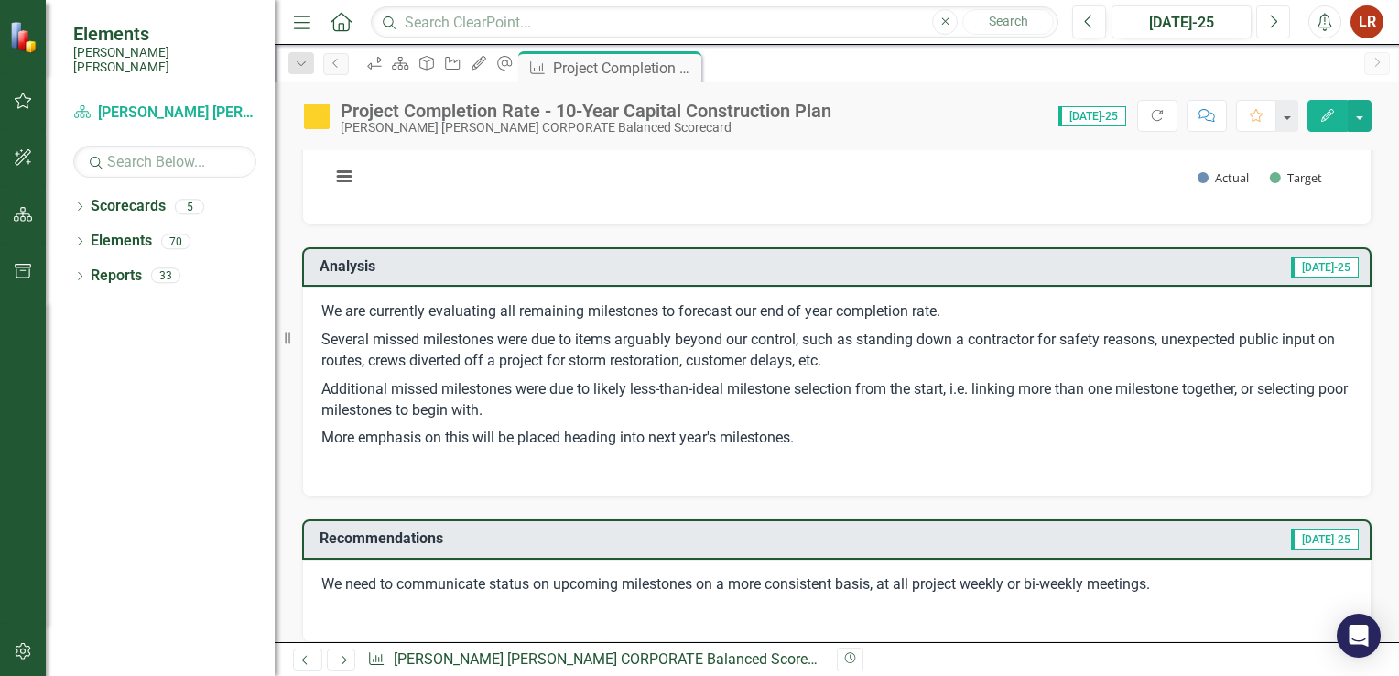
click at [1275, 25] on icon "Next" at bounding box center [1274, 22] width 10 height 16
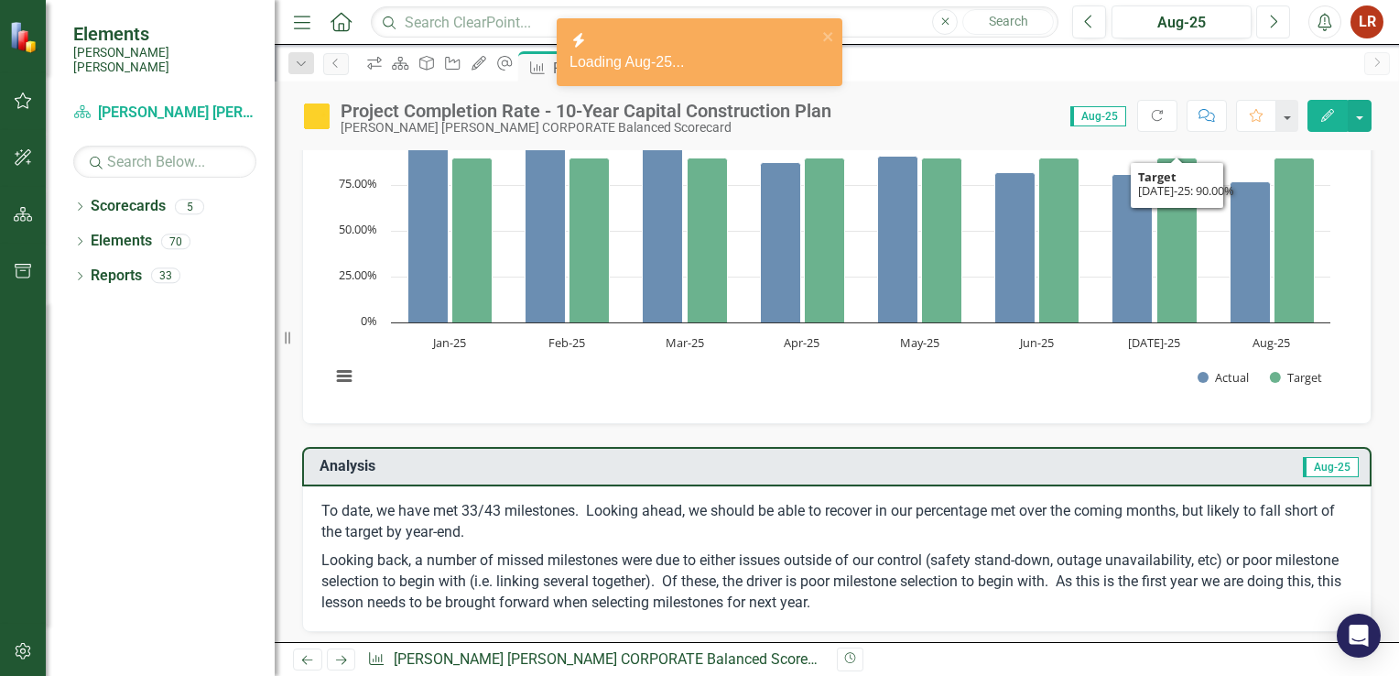
scroll to position [183, 0]
